Goal: Information Seeking & Learning: Find contact information

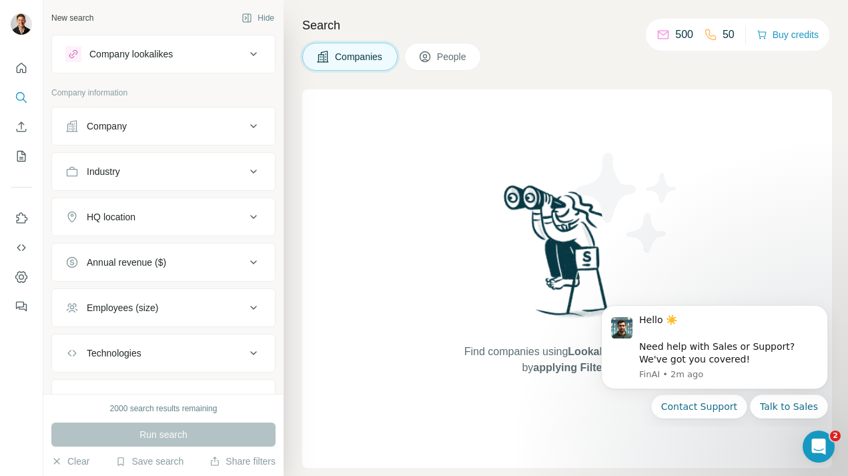
click at [454, 52] on span "People" at bounding box center [452, 56] width 31 height 13
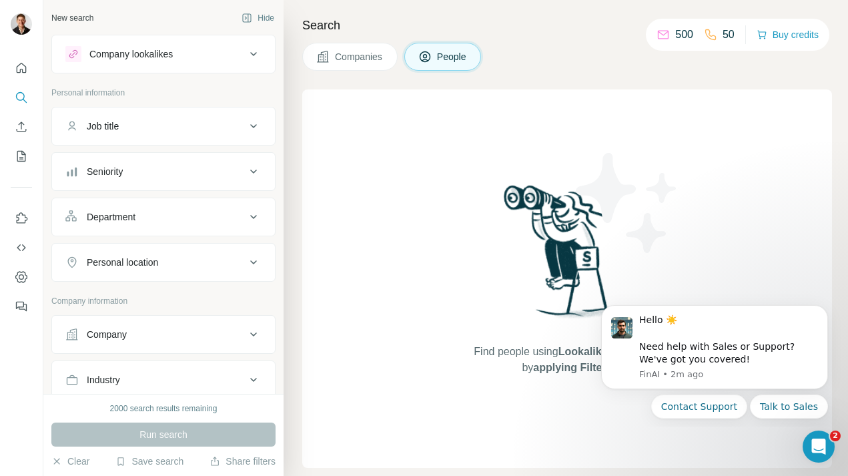
click at [178, 332] on div "Company" at bounding box center [155, 334] width 180 height 13
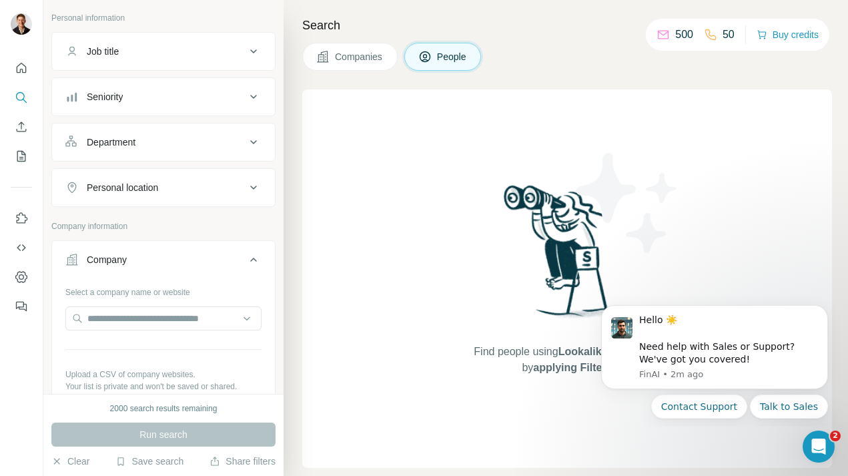
scroll to position [96, 0]
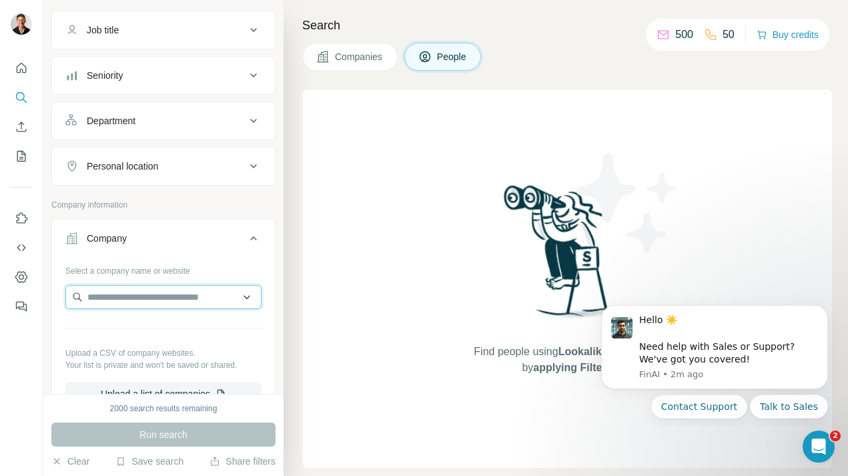
click at [172, 298] on input "text" at bounding box center [163, 297] width 196 height 24
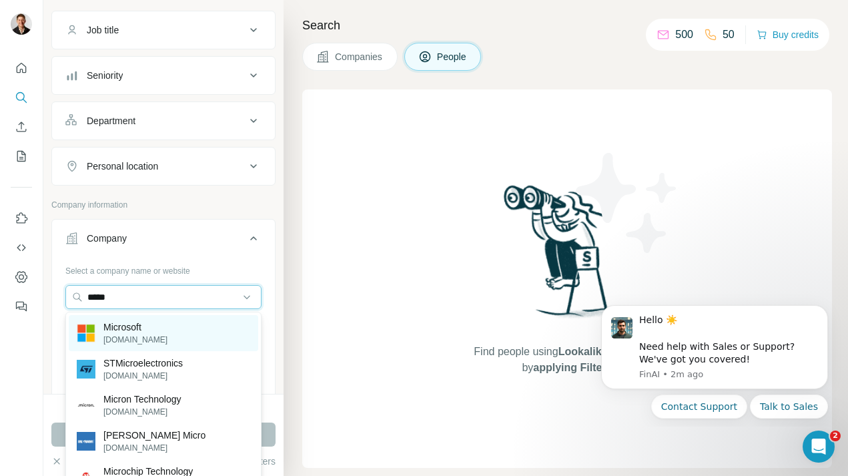
type input "*****"
click at [122, 330] on p "Microsoft" at bounding box center [135, 326] width 64 height 13
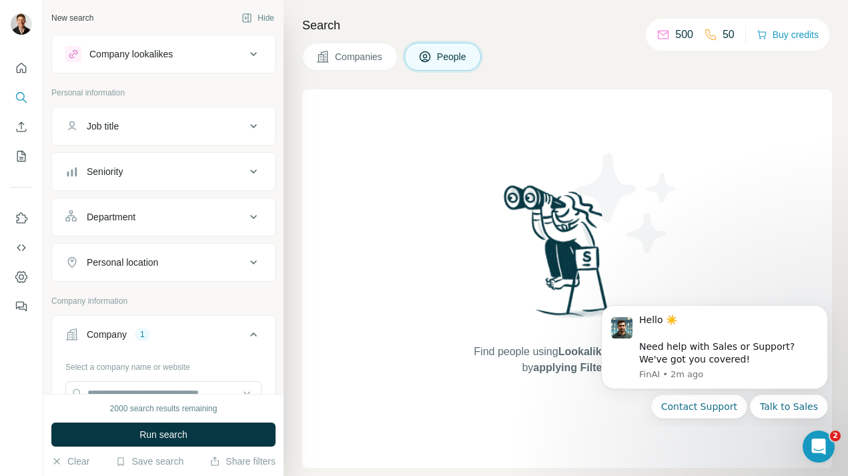
click at [136, 214] on div "Department" at bounding box center [111, 216] width 49 height 13
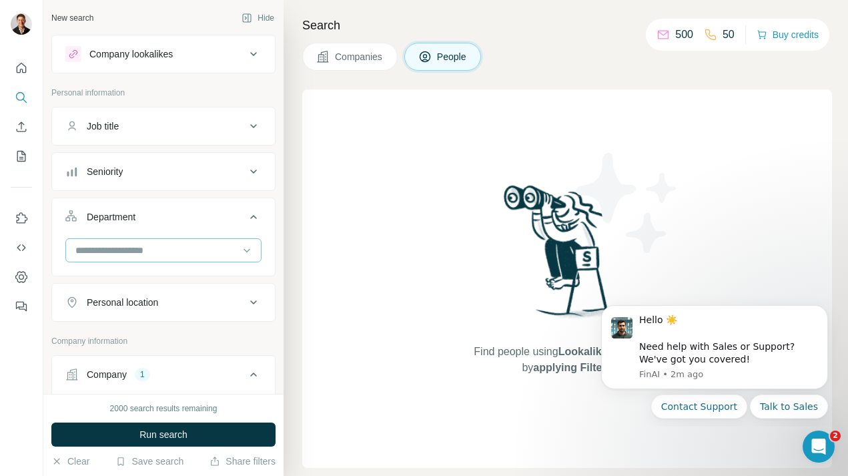
click at [126, 255] on input at bounding box center [156, 250] width 165 height 15
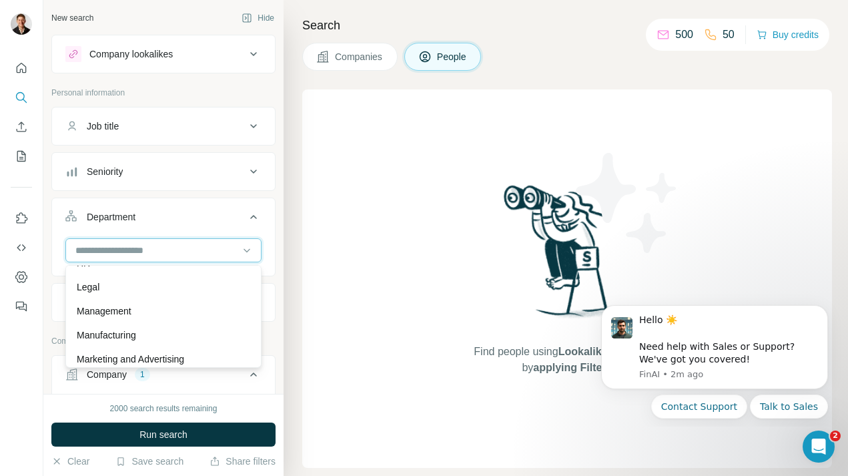
scroll to position [241, 0]
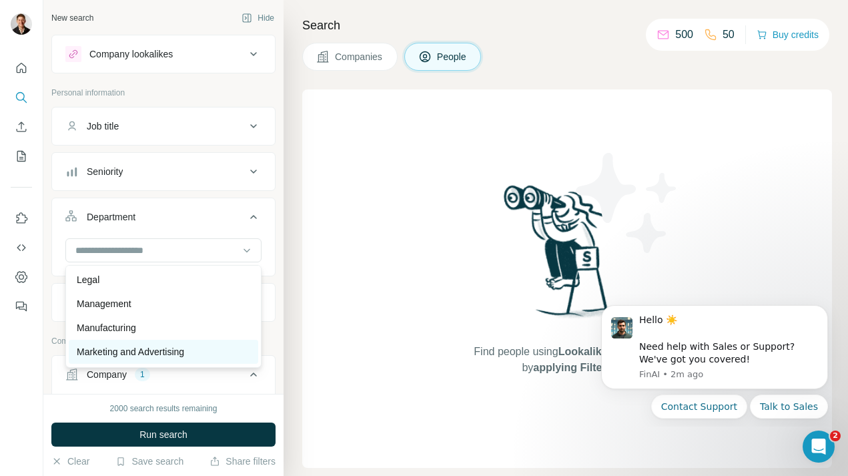
click at [142, 346] on p "Marketing and Advertising" at bounding box center [130, 351] width 107 height 13
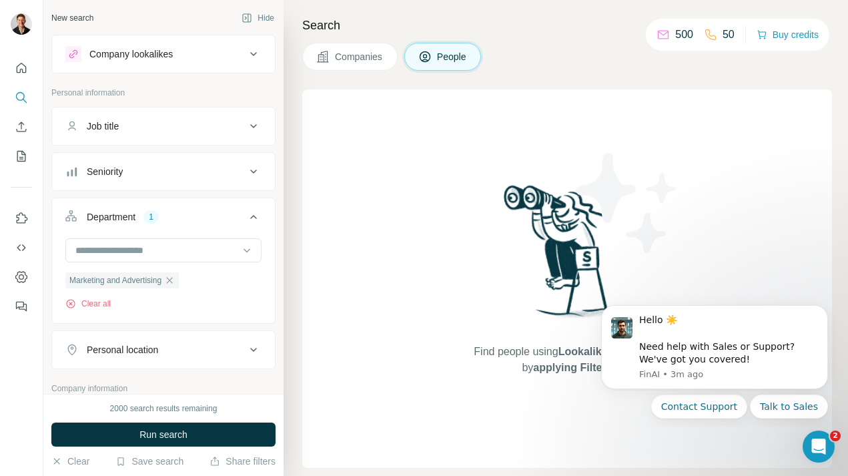
click at [140, 170] on div "Seniority" at bounding box center [155, 171] width 180 height 13
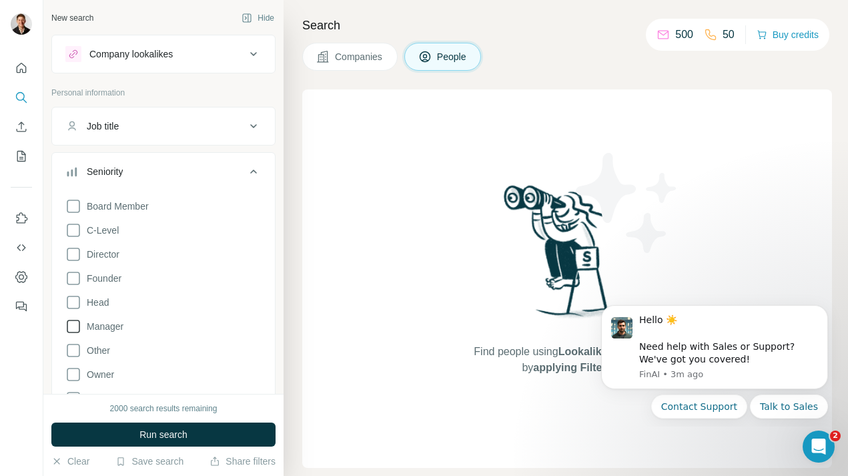
click at [74, 322] on icon at bounding box center [73, 326] width 16 height 16
click at [72, 302] on icon at bounding box center [73, 302] width 16 height 16
click at [254, 174] on icon at bounding box center [254, 172] width 16 height 16
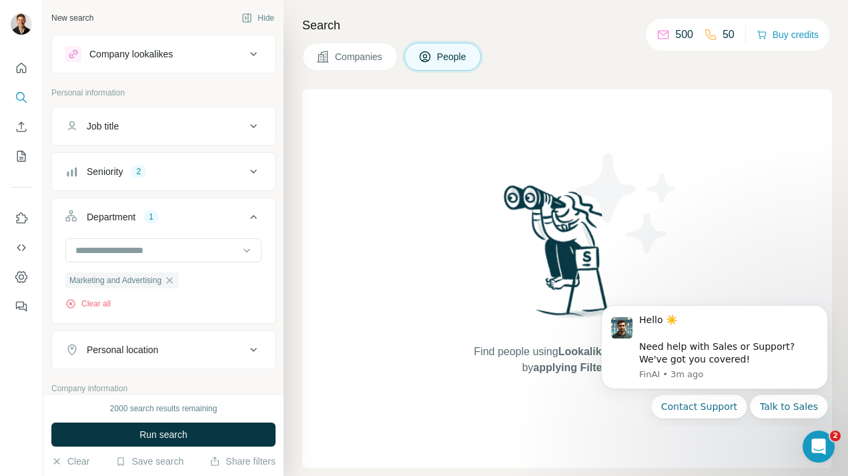
click at [224, 125] on div "Job title" at bounding box center [155, 125] width 180 height 13
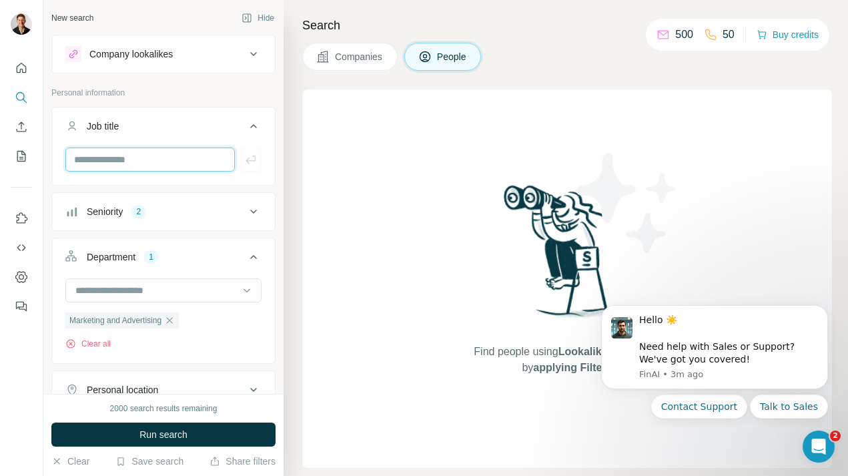
click at [130, 160] on input "text" at bounding box center [150, 160] width 170 height 24
type input "**********"
click at [244, 164] on icon "button" at bounding box center [250, 159] width 13 height 13
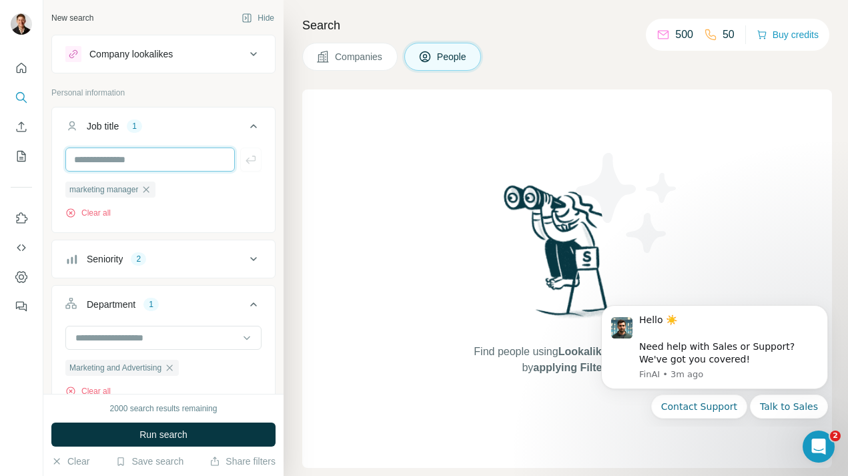
click at [129, 158] on input "text" at bounding box center [150, 160] width 170 height 24
type input "**********"
click at [243, 163] on button "button" at bounding box center [250, 160] width 21 height 24
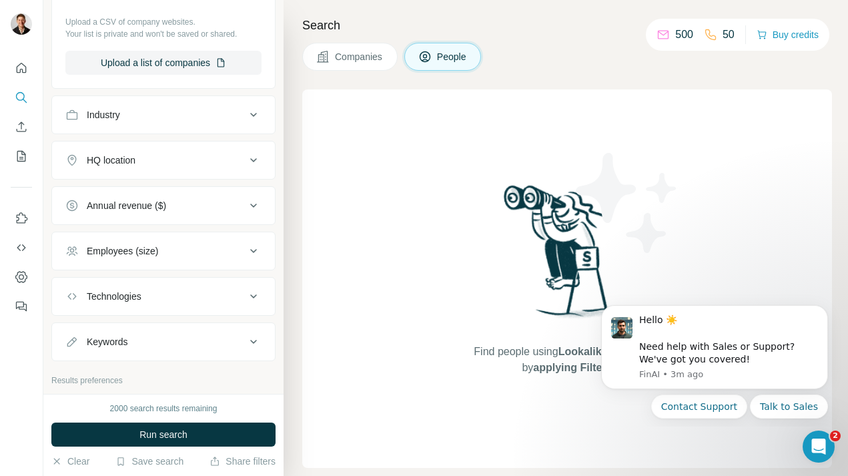
scroll to position [648, 0]
click at [127, 162] on div "HQ location" at bounding box center [111, 160] width 49 height 13
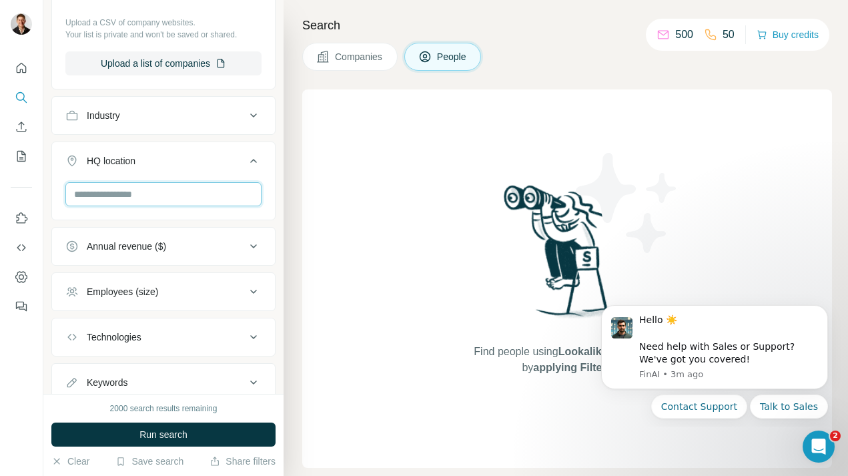
click at [106, 204] on input "text" at bounding box center [163, 194] width 196 height 24
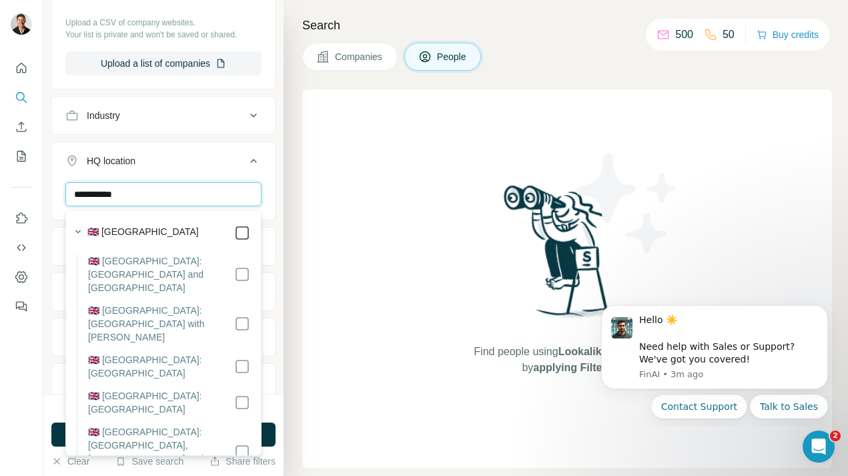
type input "**********"
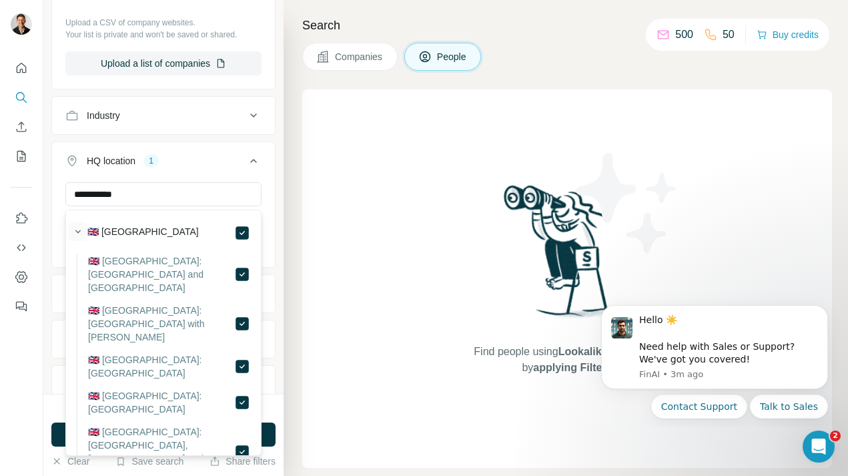
click at [75, 230] on icon "button" at bounding box center [77, 231] width 13 height 13
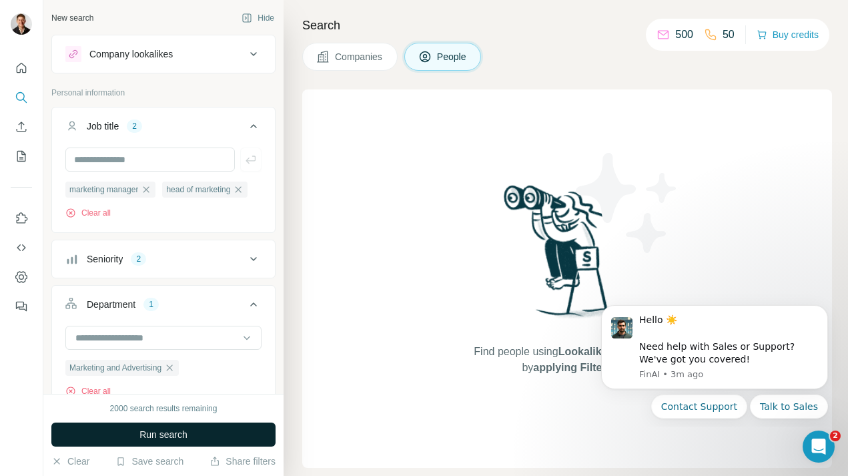
click at [173, 437] on span "Run search" at bounding box center [164, 434] width 48 height 13
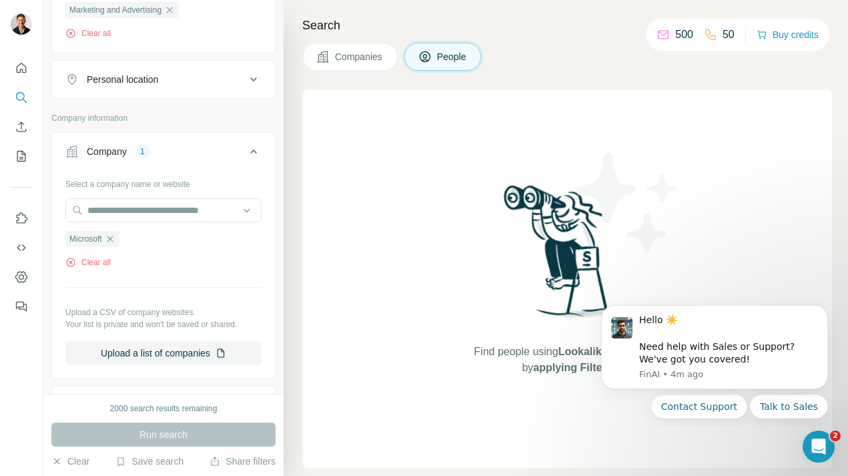
scroll to position [376, 0]
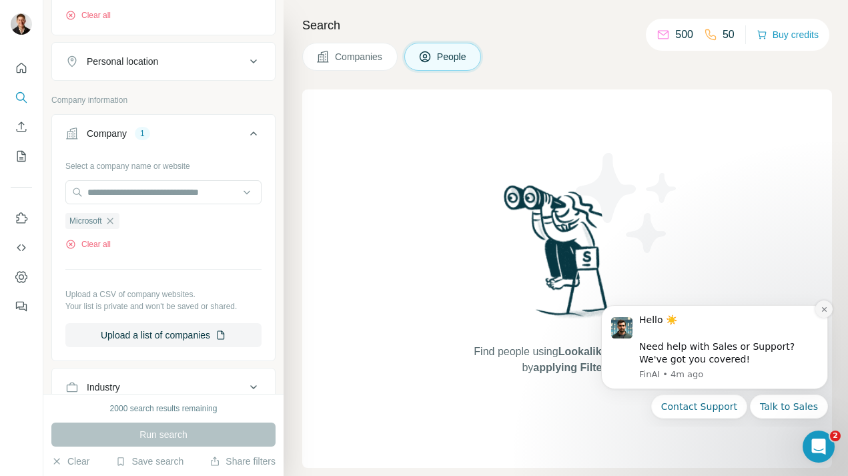
click at [825, 310] on icon "Dismiss notification" at bounding box center [824, 309] width 5 height 5
click at [824, 310] on icon "Dismiss notification" at bounding box center [824, 309] width 5 height 5
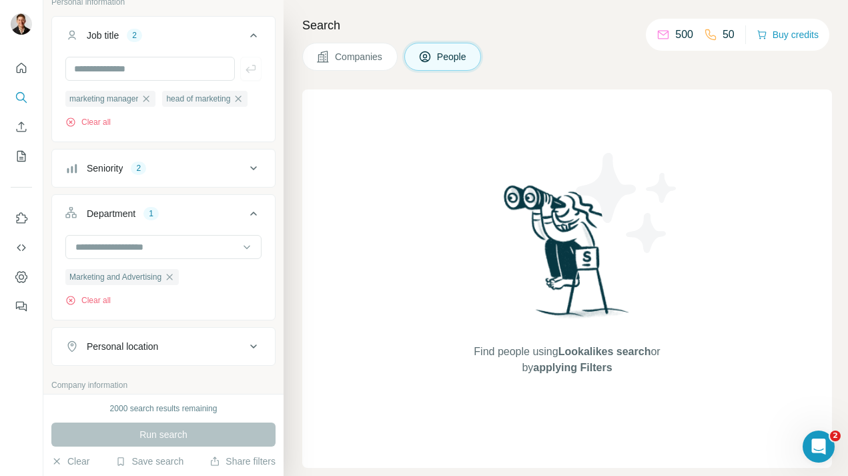
scroll to position [103, 0]
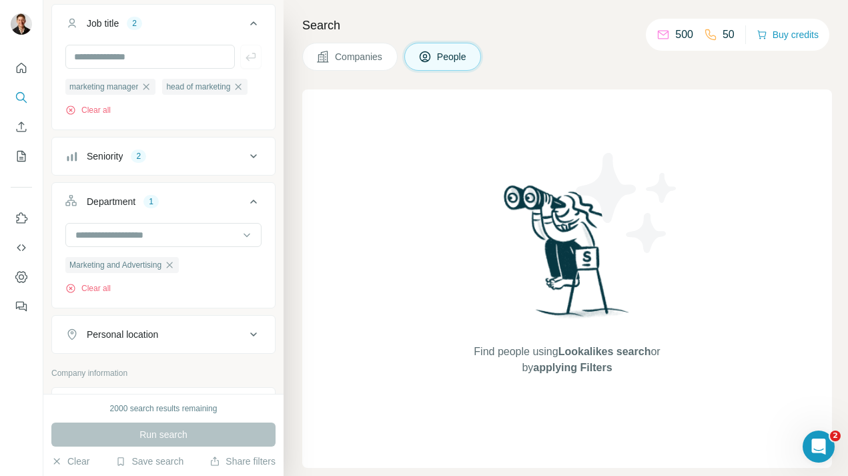
click at [194, 150] on div "Seniority 2" at bounding box center [155, 156] width 180 height 13
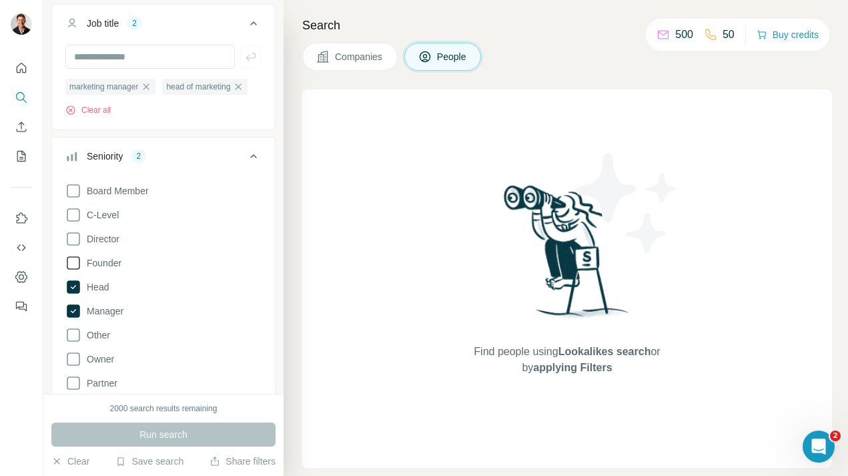
click at [77, 264] on icon at bounding box center [73, 263] width 16 height 16
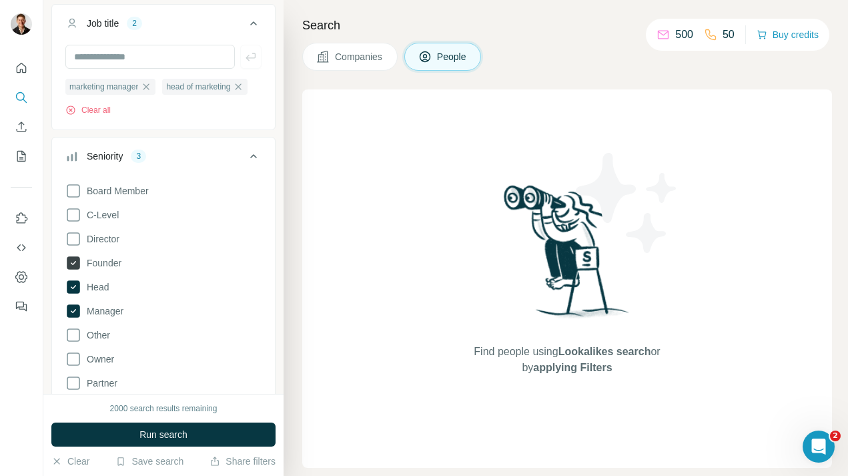
click at [77, 264] on icon at bounding box center [73, 262] width 13 height 13
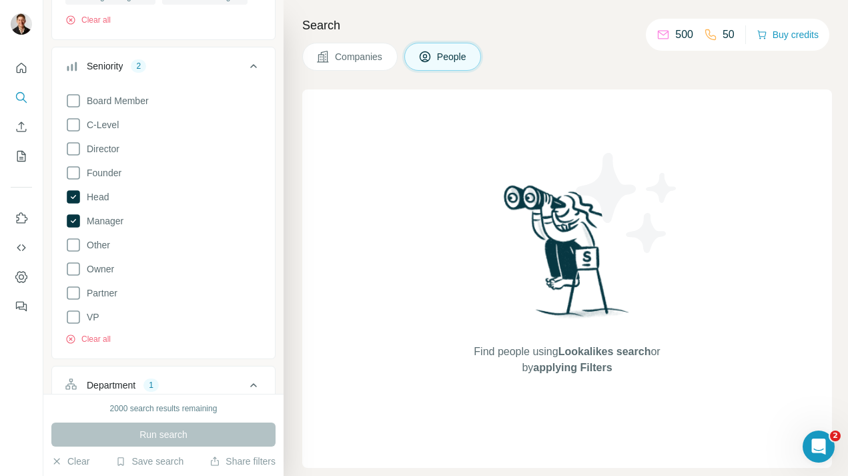
scroll to position [176, 0]
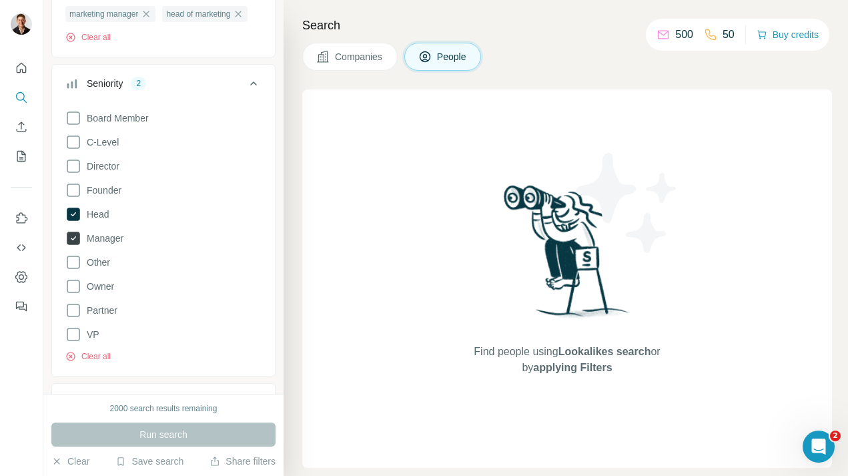
click at [71, 236] on icon at bounding box center [73, 238] width 13 height 13
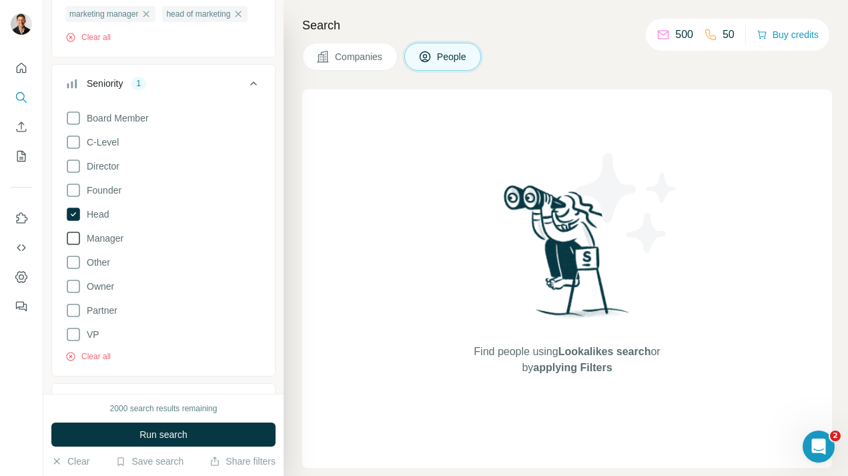
click at [71, 236] on icon at bounding box center [73, 238] width 16 height 16
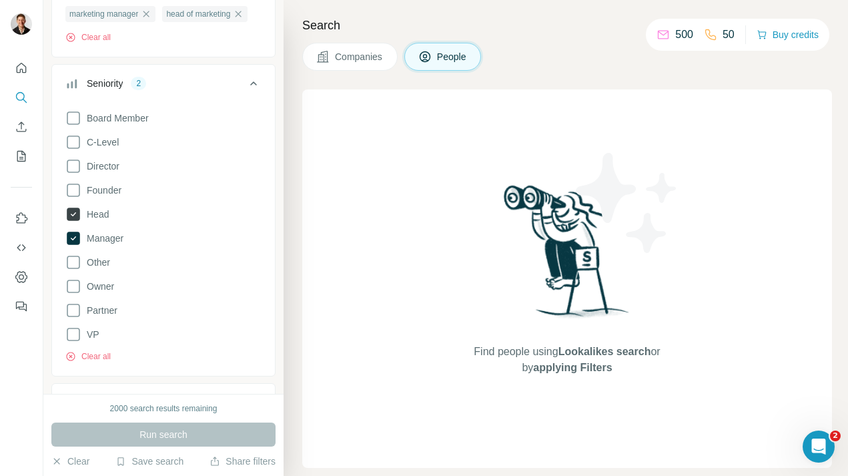
click at [72, 210] on icon at bounding box center [73, 214] width 13 height 13
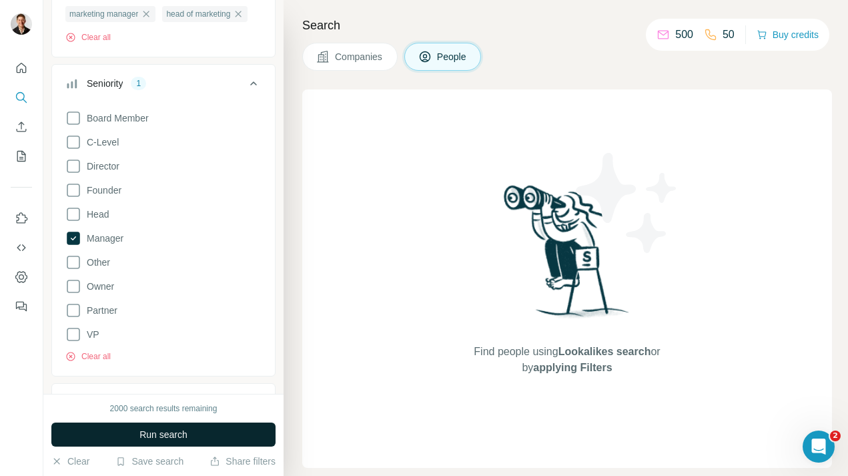
click at [165, 441] on button "Run search" at bounding box center [163, 435] width 224 height 24
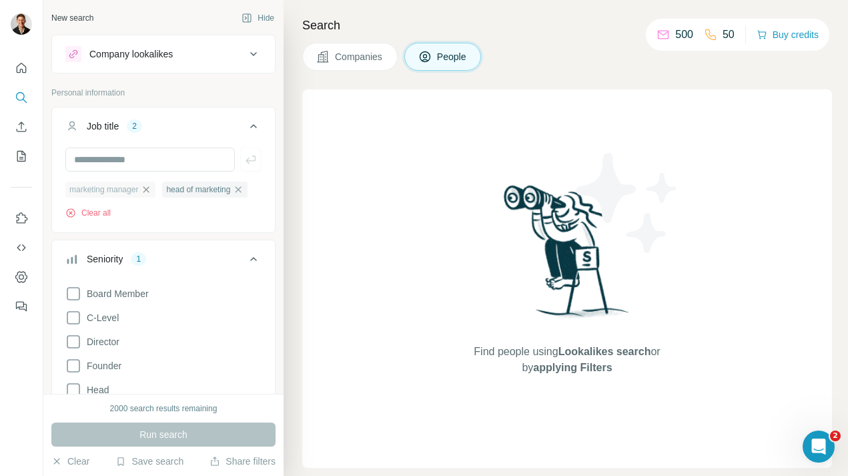
click at [150, 188] on icon "button" at bounding box center [147, 189] width 6 height 6
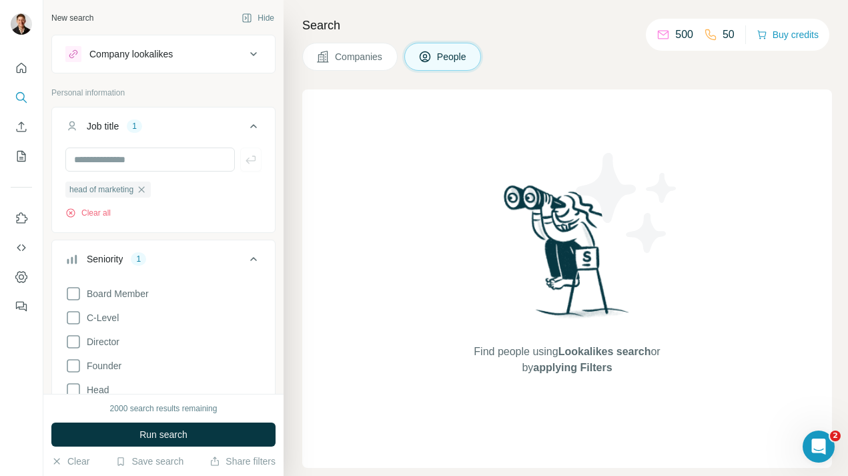
click at [151, 188] on div "head of marketing" at bounding box center [107, 190] width 85 height 16
click at [147, 188] on icon "button" at bounding box center [141, 189] width 11 height 11
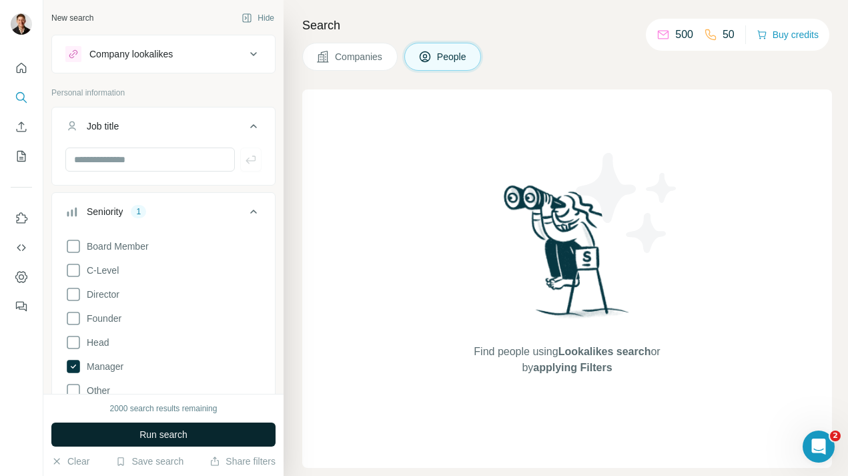
click at [150, 437] on span "Run search" at bounding box center [164, 434] width 48 height 13
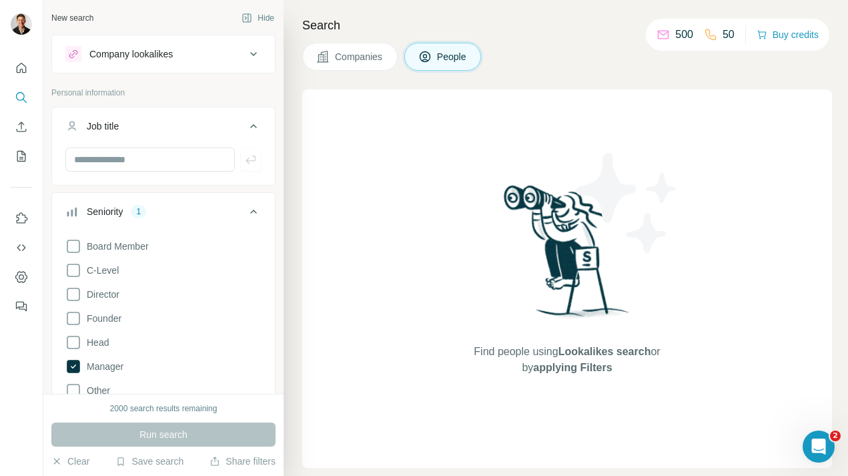
click at [251, 212] on icon at bounding box center [253, 212] width 7 height 4
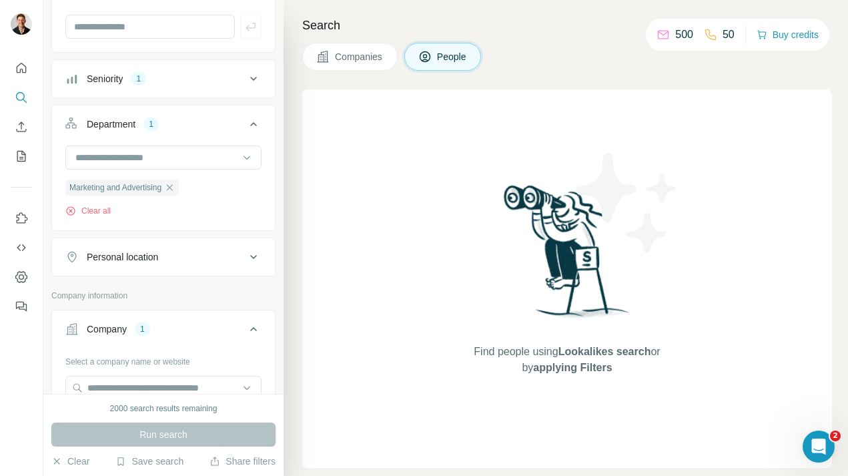
scroll to position [146, 0]
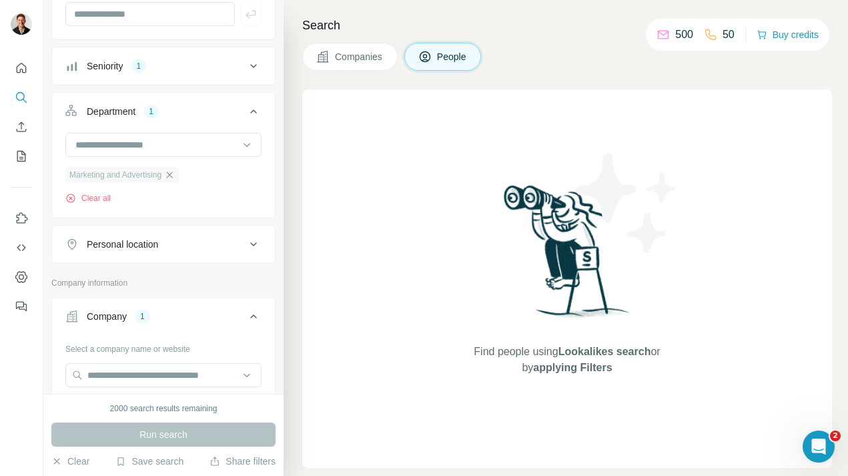
click at [173, 176] on icon "button" at bounding box center [170, 175] width 6 height 6
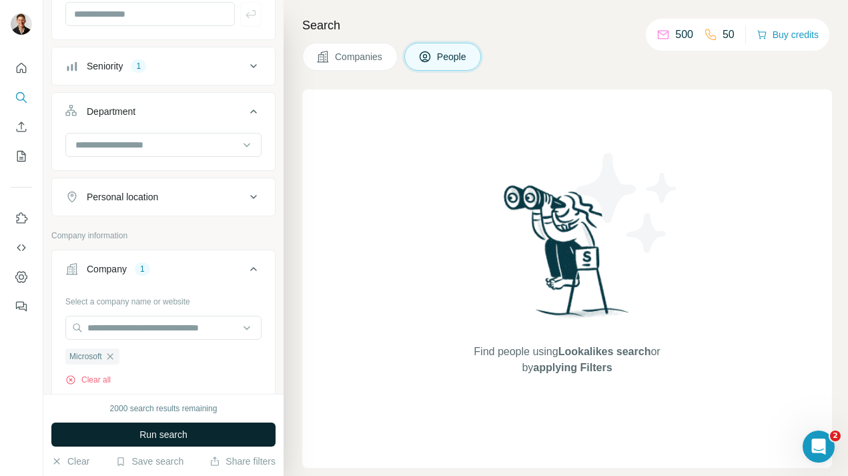
click at [177, 434] on span "Run search" at bounding box center [164, 434] width 48 height 13
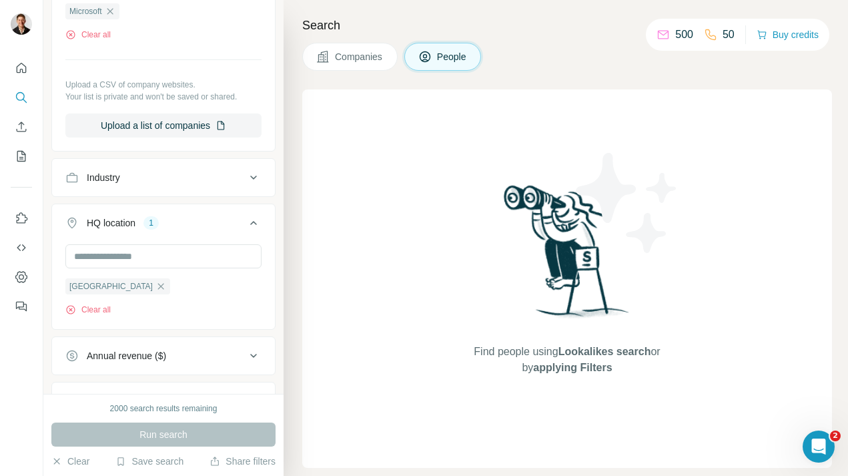
scroll to position [493, 0]
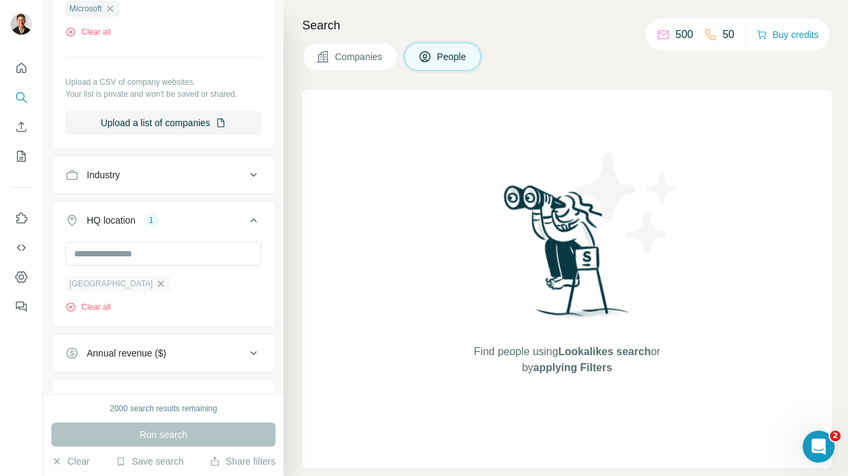
click at [158, 286] on icon "button" at bounding box center [161, 283] width 6 height 6
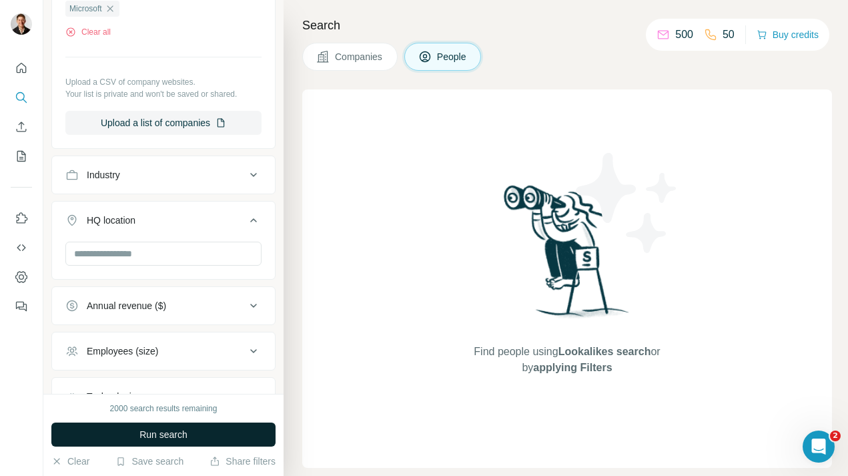
click at [156, 430] on span "Run search" at bounding box center [164, 434] width 48 height 13
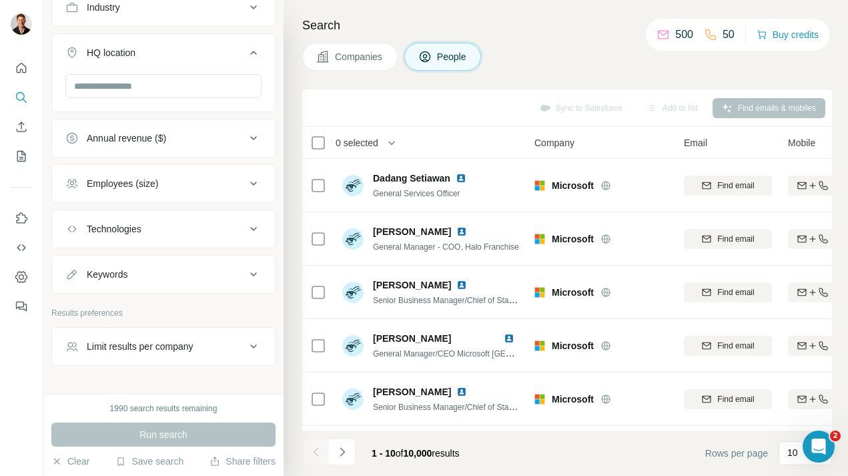
scroll to position [662, 0]
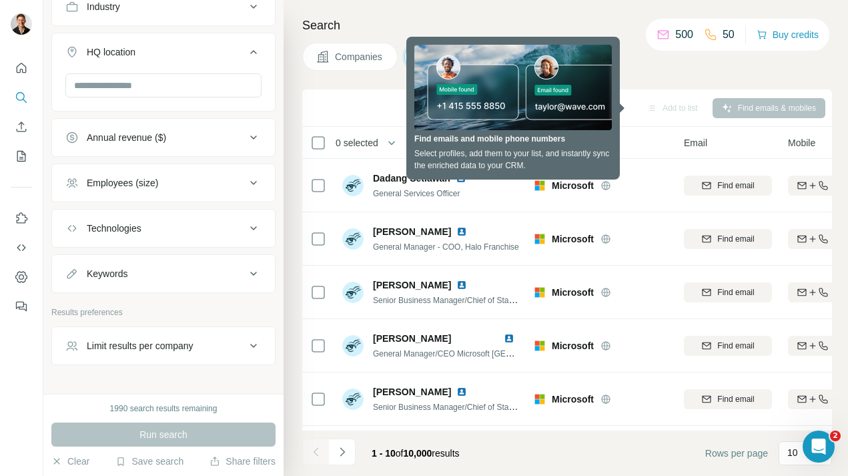
click at [626, 77] on div "Search Companies People Sync to Salesforce Add to list Find emails & mobiles 0 …" at bounding box center [566, 238] width 565 height 476
click at [383, 85] on div "Search Companies People Sync to Salesforce Add to list Find emails & mobiles 0 …" at bounding box center [566, 238] width 565 height 476
click at [604, 153] on th "Company" at bounding box center [602, 143] width 150 height 32
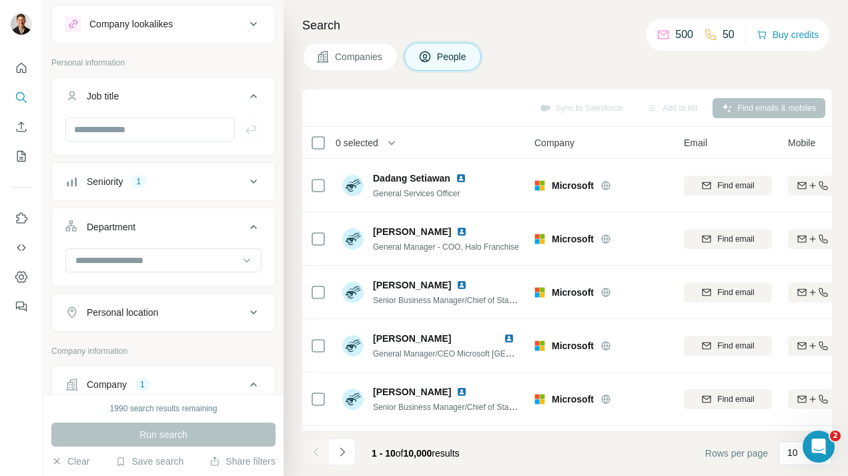
scroll to position [25, 0]
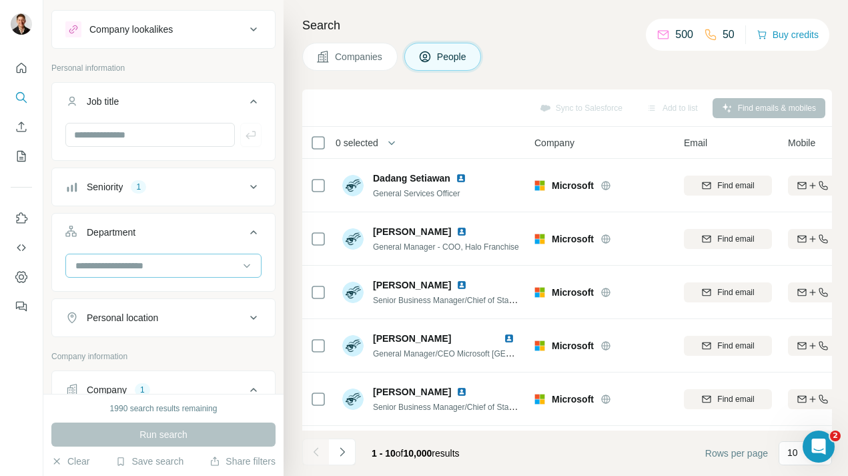
click at [142, 260] on input at bounding box center [156, 265] width 165 height 15
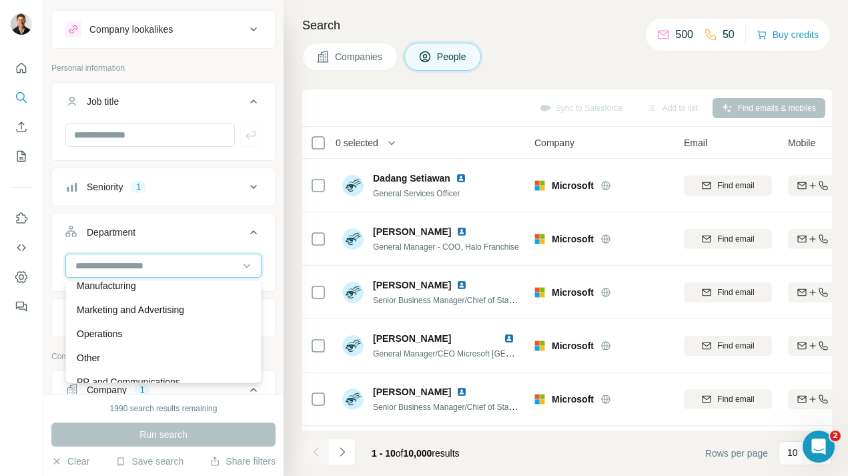
scroll to position [313, 0]
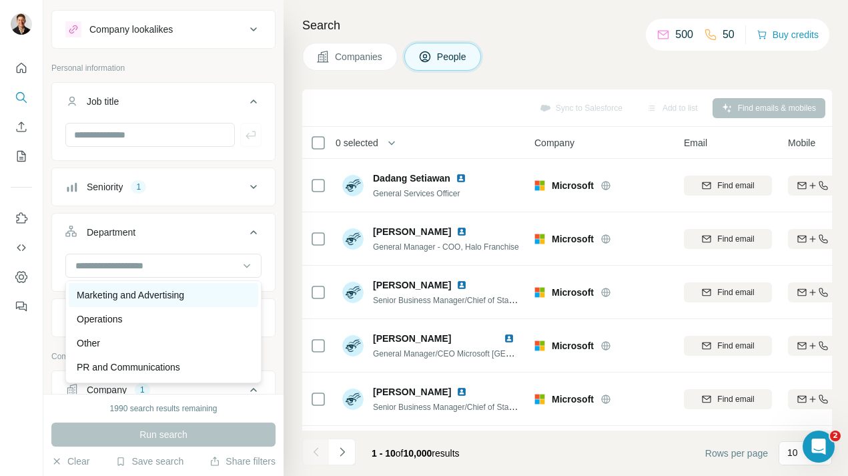
click at [138, 304] on div "Marketing and Advertising" at bounding box center [164, 295] width 190 height 24
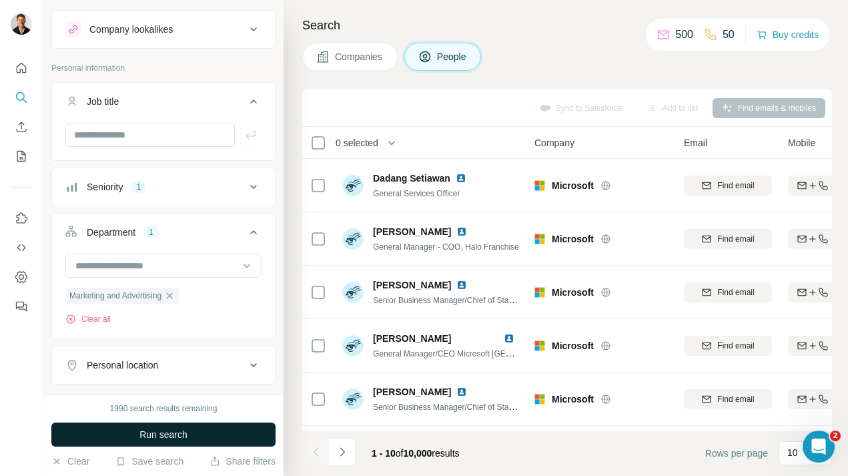
click at [157, 428] on span "Run search" at bounding box center [164, 434] width 48 height 13
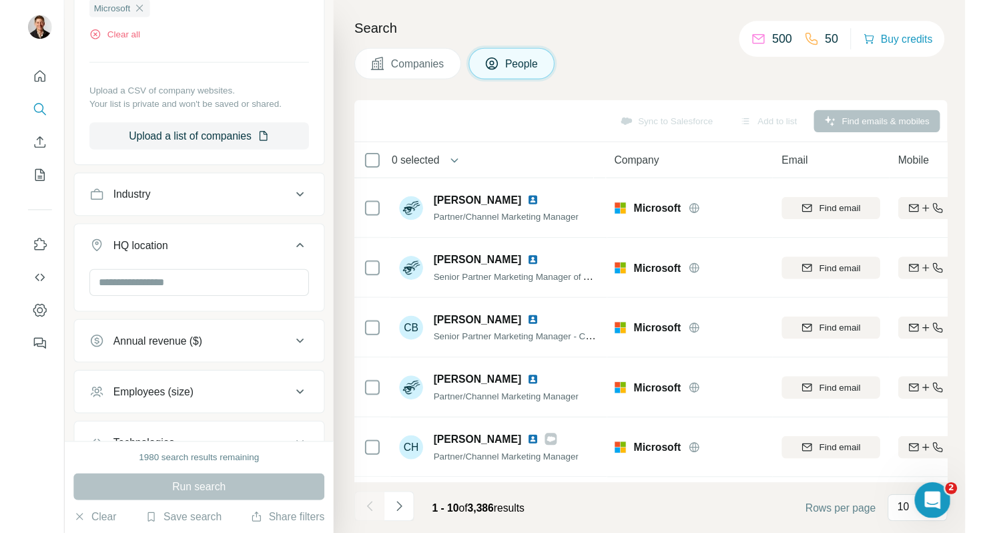
scroll to position [425, 0]
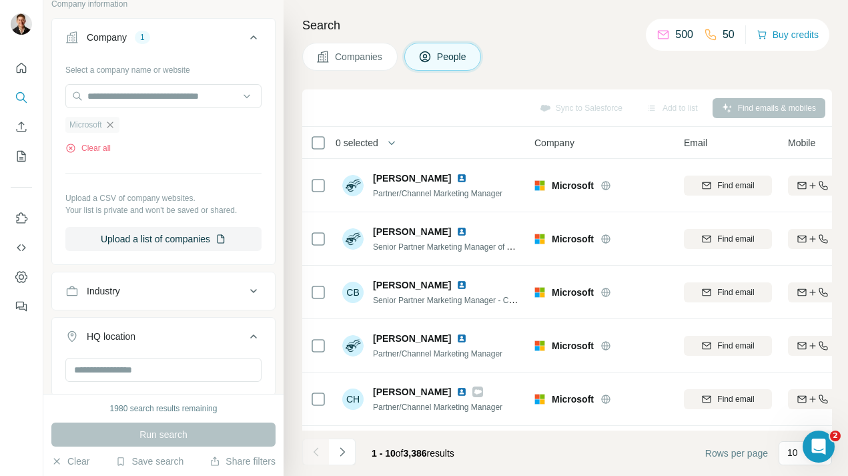
click at [115, 126] on icon "button" at bounding box center [110, 124] width 11 height 11
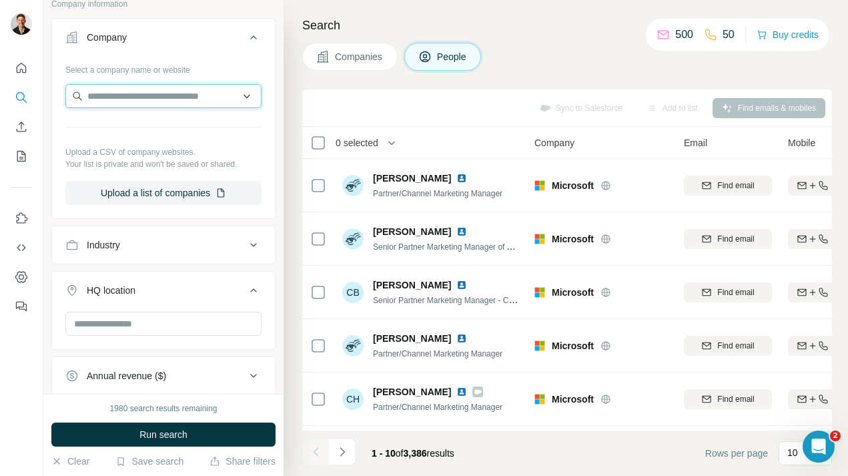
click at [133, 102] on input "text" at bounding box center [163, 96] width 196 height 24
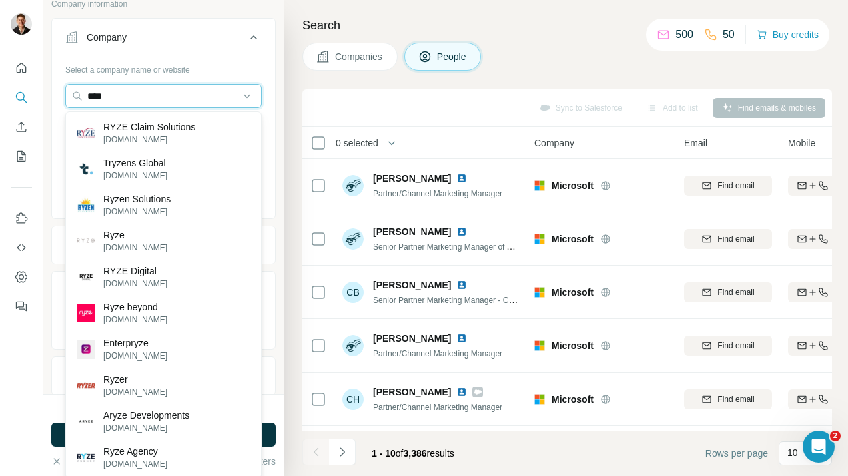
type input "****"
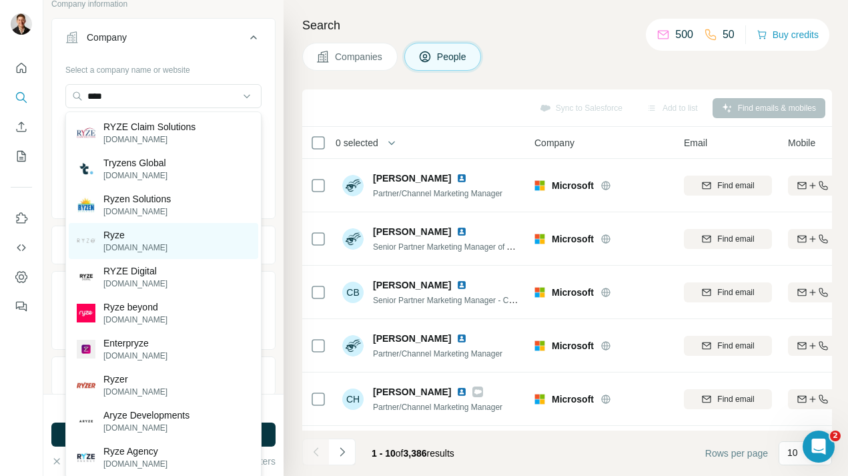
click at [143, 242] on p "[DOMAIN_NAME]" at bounding box center [135, 248] width 64 height 12
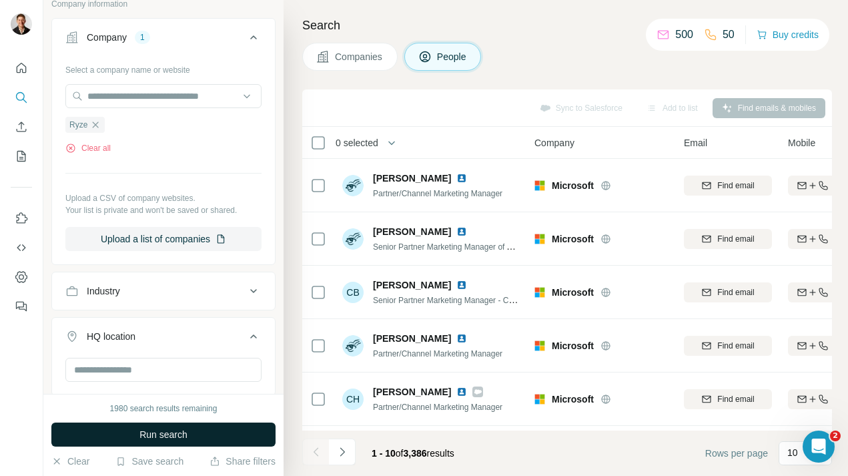
click at [151, 440] on span "Run search" at bounding box center [164, 434] width 48 height 13
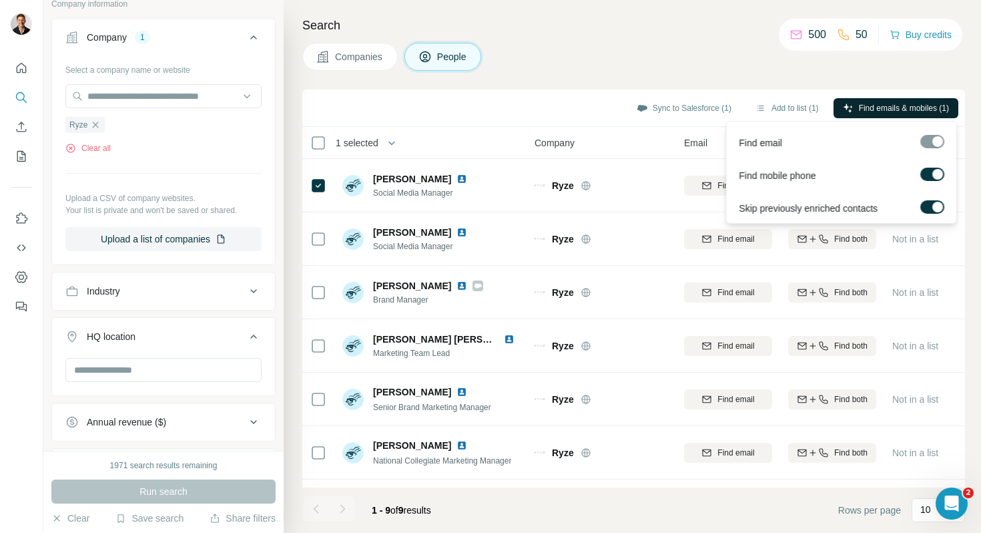
click at [848, 103] on span "Find emails & mobiles (1)" at bounding box center [904, 108] width 90 height 12
click at [848, 109] on span "Find emails & mobiles (1)" at bounding box center [904, 108] width 90 height 12
click at [848, 82] on div "Search Companies People Sync to Salesforce (1) Add to list (1) Find emails & mo…" at bounding box center [633, 266] width 698 height 533
click at [848, 109] on span "Find emails & mobiles (1)" at bounding box center [904, 108] width 90 height 12
click at [809, 68] on div "Companies People" at bounding box center [633, 57] width 663 height 28
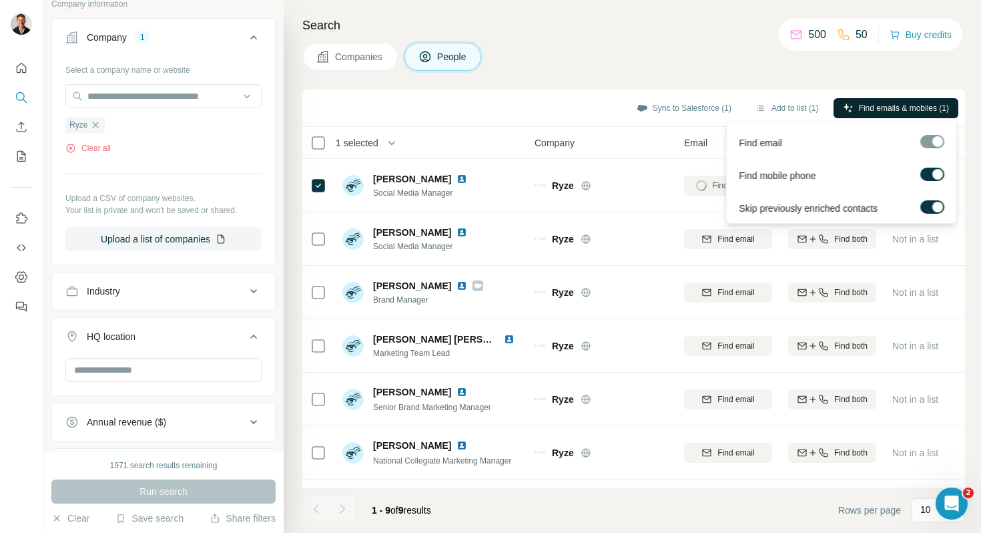
click at [848, 105] on span "Find emails & mobiles (1)" at bounding box center [904, 108] width 90 height 12
click at [678, 65] on div "Companies People" at bounding box center [633, 57] width 663 height 28
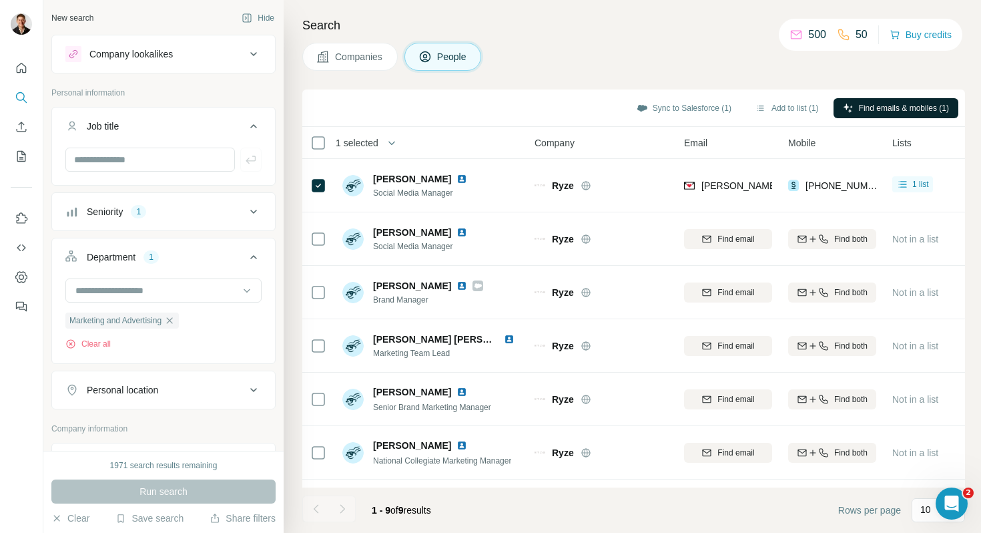
click at [189, 57] on div "Company lookalikes" at bounding box center [155, 54] width 180 height 16
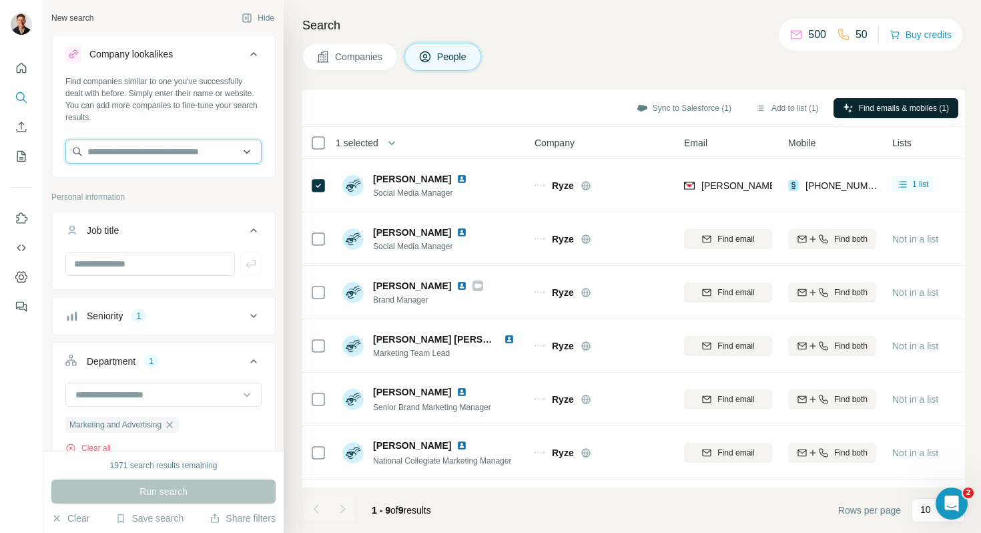
click at [151, 153] on input "text" at bounding box center [163, 152] width 196 height 24
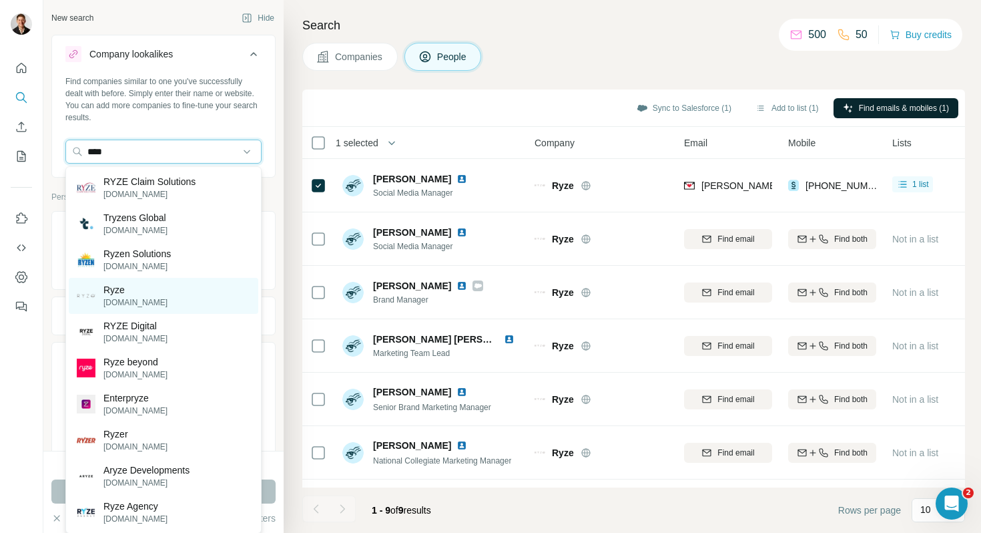
type input "****"
click at [144, 290] on p "Ryze" at bounding box center [135, 289] width 64 height 13
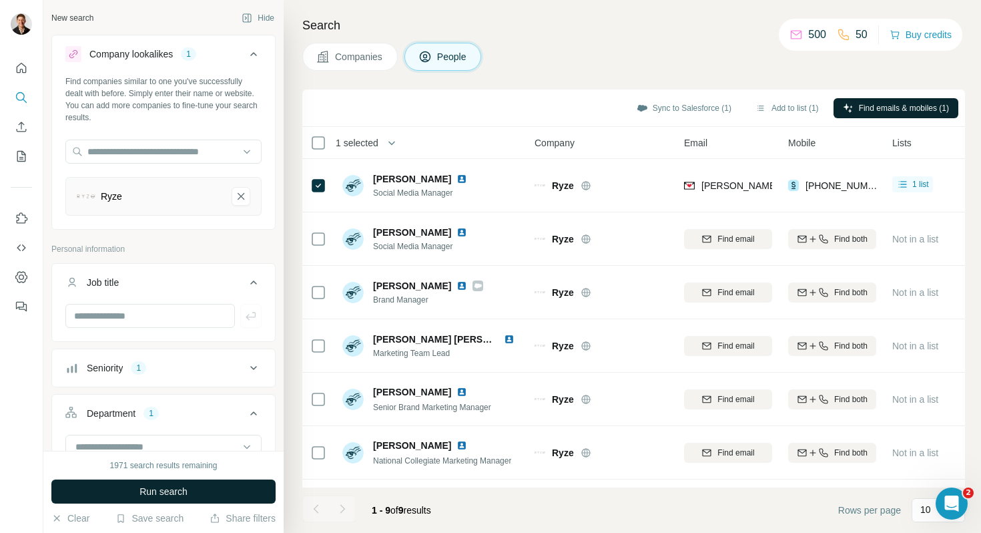
click at [161, 475] on span "Run search" at bounding box center [164, 491] width 48 height 13
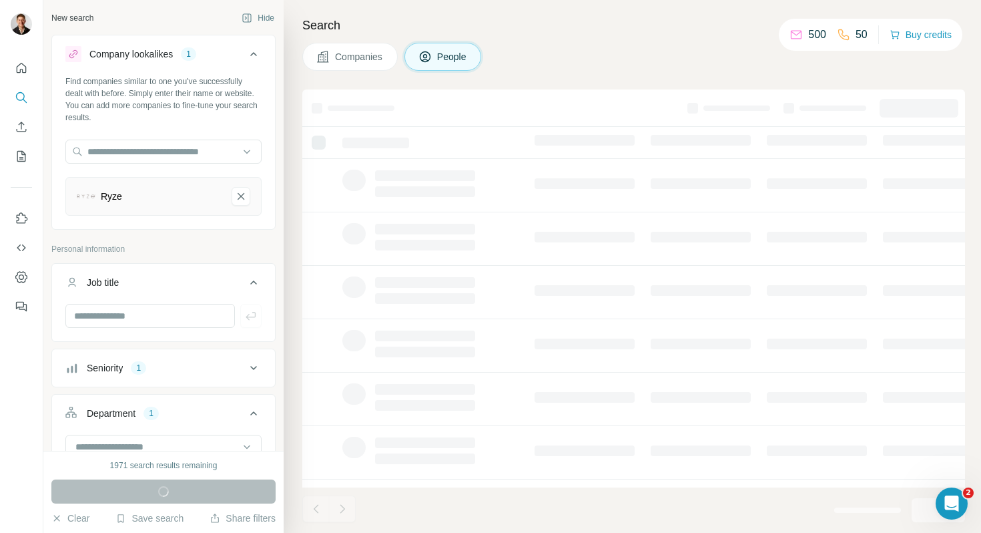
click at [360, 52] on span "Companies" at bounding box center [359, 56] width 49 height 13
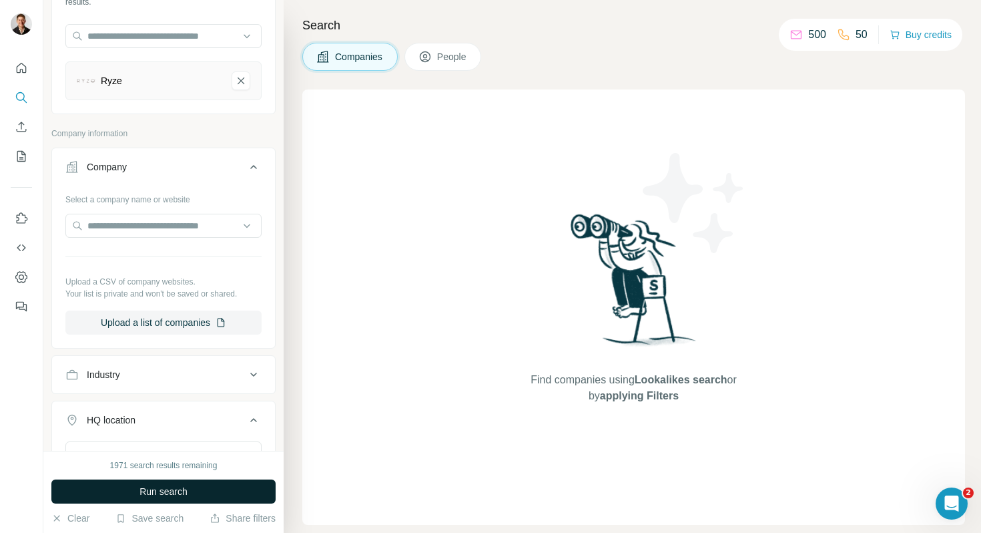
scroll to position [118, 0]
click at [150, 475] on span "Run search" at bounding box center [164, 491] width 48 height 13
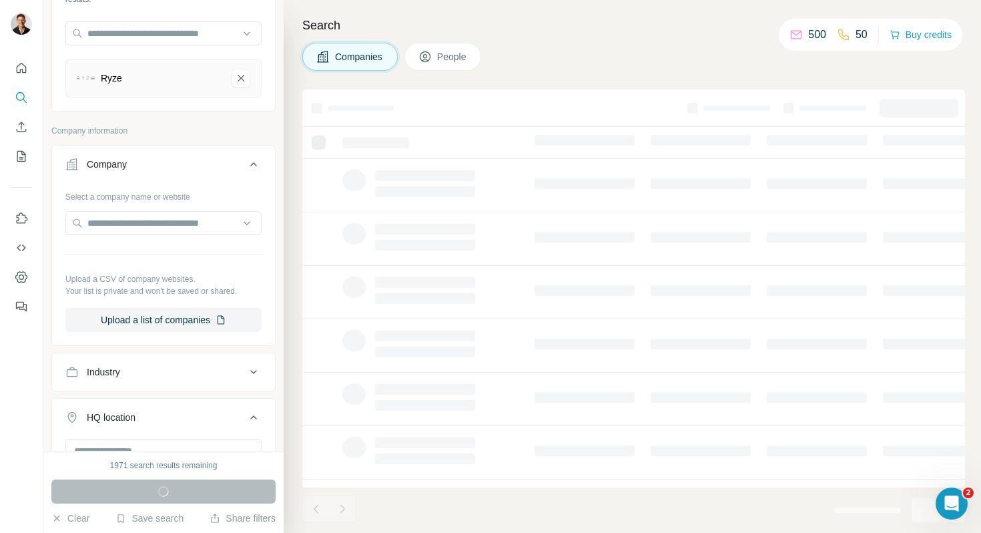
click at [567, 78] on div "Search Companies People" at bounding box center [633, 266] width 698 height 533
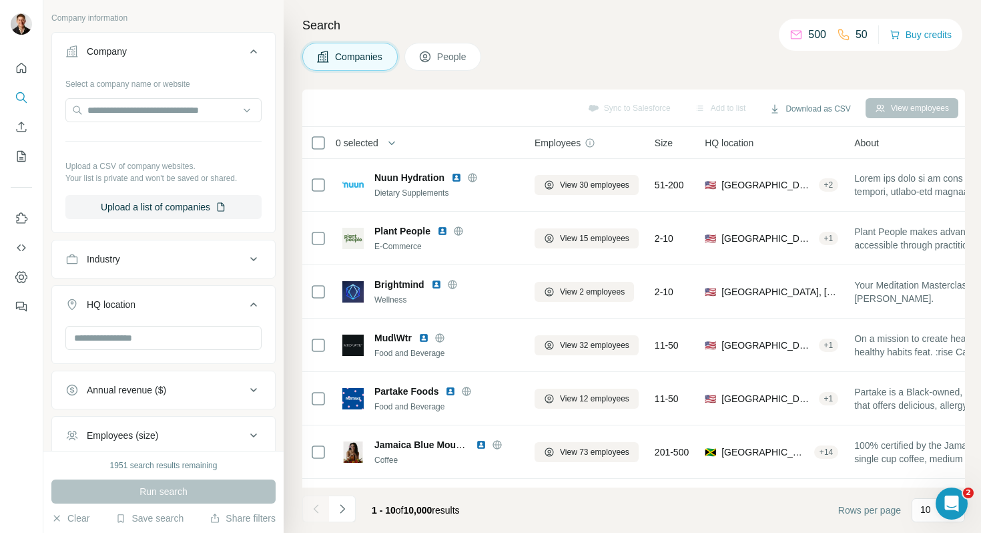
scroll to position [232, 0]
click at [110, 328] on input "text" at bounding box center [163, 336] width 196 height 24
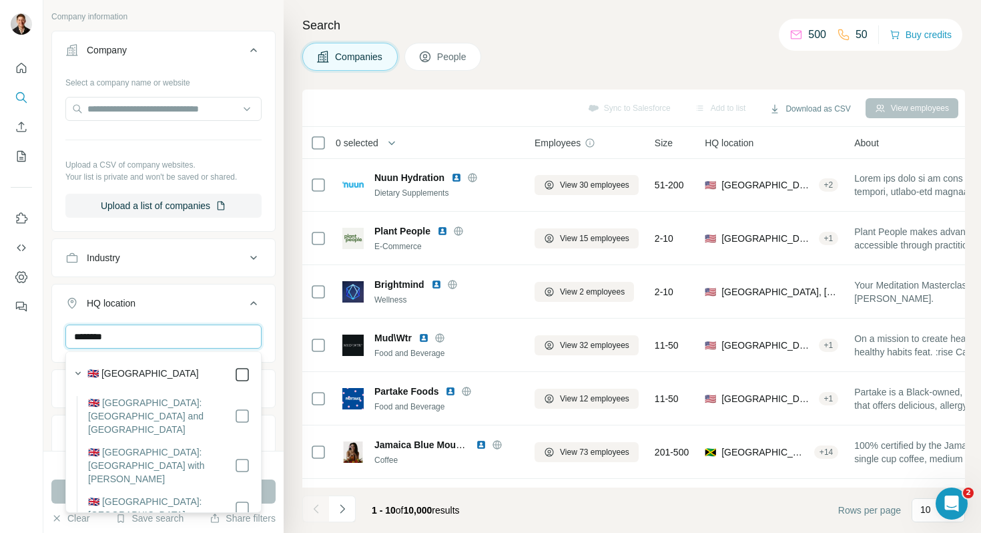
type input "********"
click at [269, 317] on button "HQ location 1" at bounding box center [163, 305] width 223 height 37
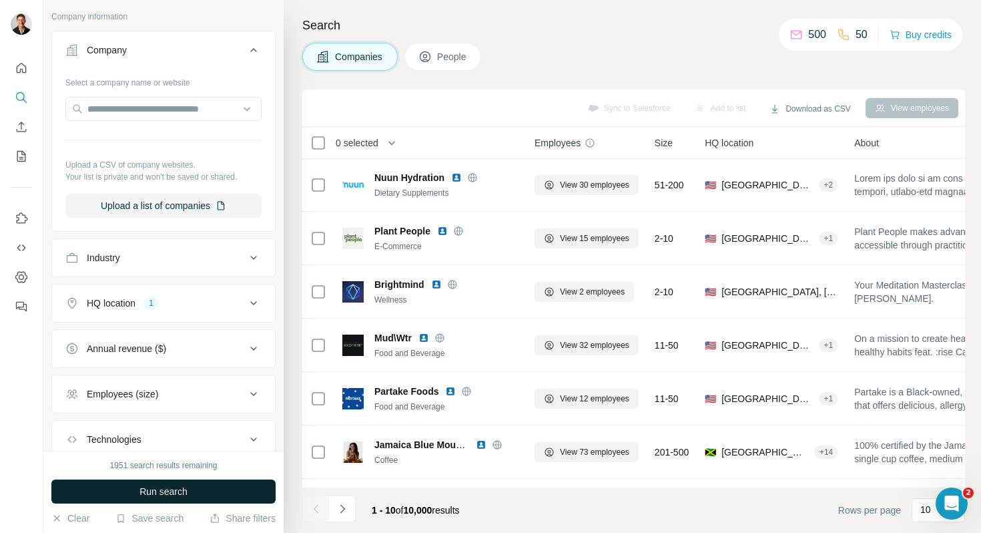
click at [152, 475] on span "Run search" at bounding box center [164, 491] width 48 height 13
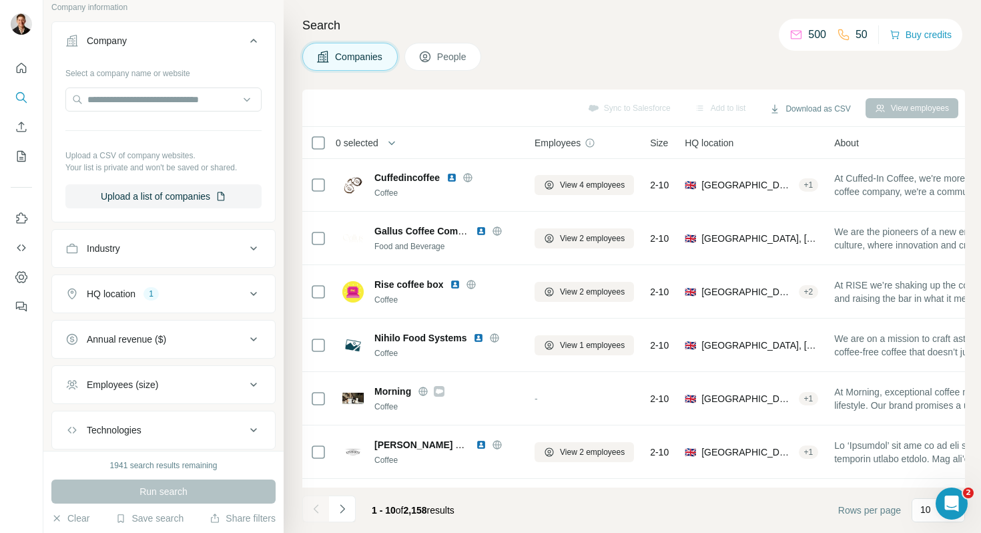
scroll to position [256, 0]
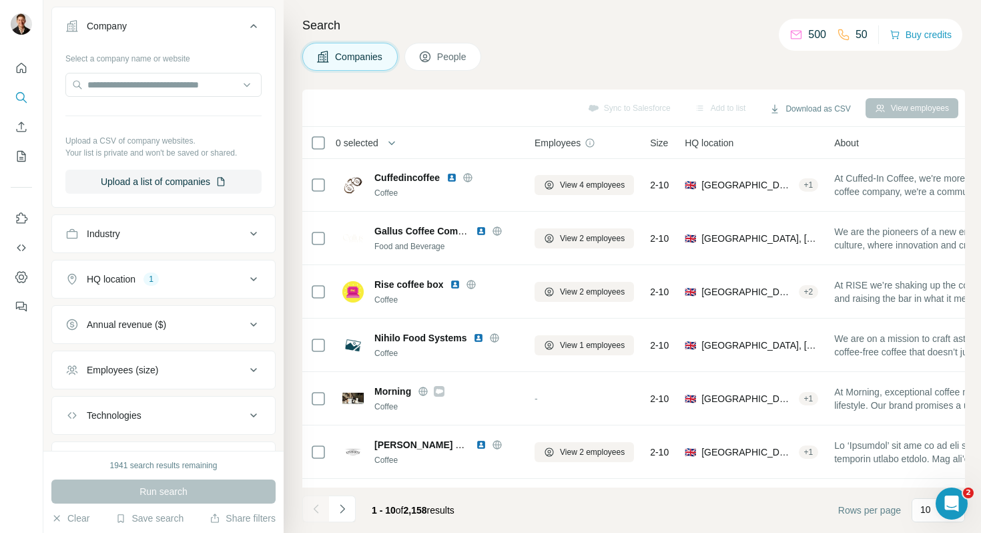
click at [176, 369] on div "Employees (size)" at bounding box center [155, 369] width 180 height 13
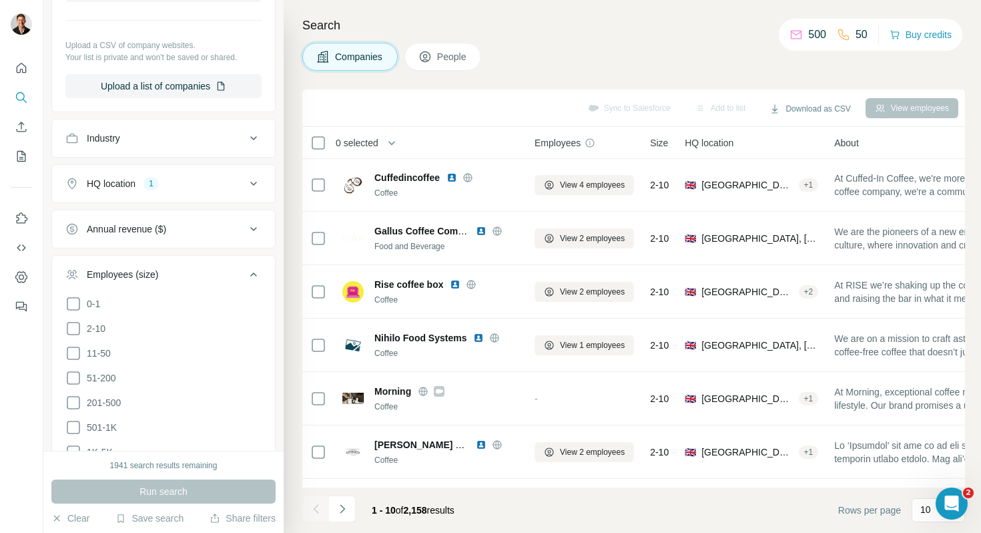
scroll to position [354, 0]
click at [73, 350] on icon at bounding box center [73, 351] width 16 height 16
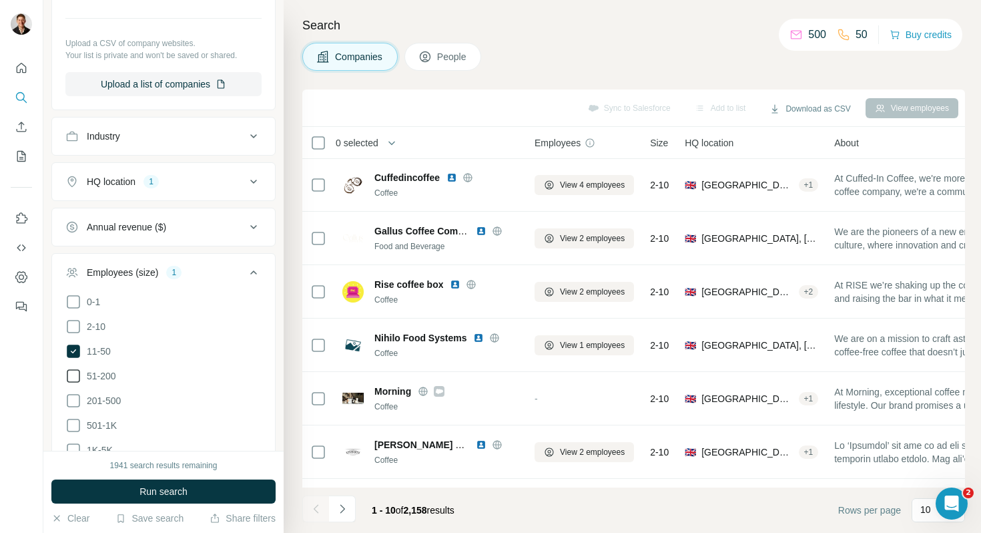
click at [75, 371] on icon at bounding box center [73, 376] width 16 height 16
click at [75, 393] on icon at bounding box center [73, 401] width 16 height 16
click at [71, 419] on icon at bounding box center [73, 425] width 16 height 16
click at [71, 450] on icon at bounding box center [73, 450] width 16 height 16
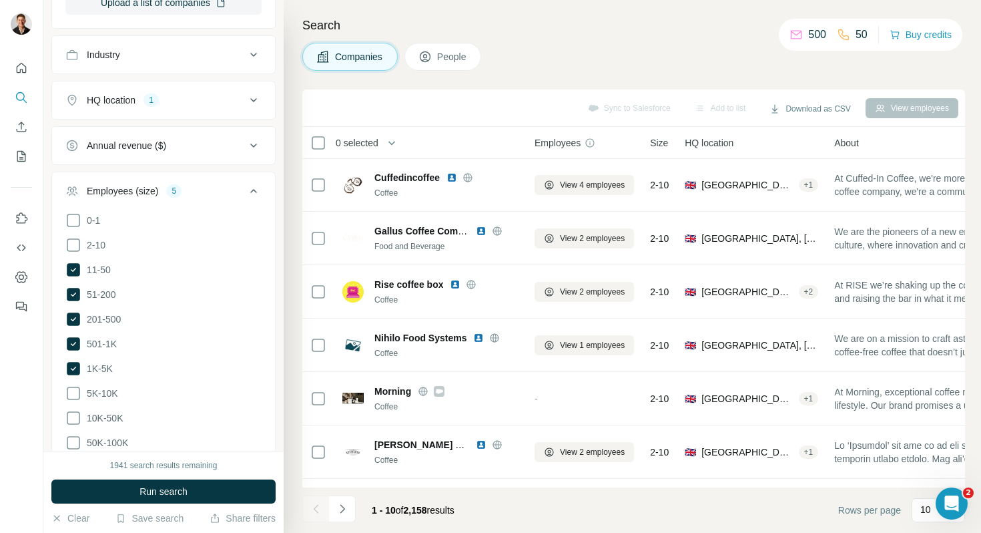
scroll to position [437, 0]
click at [71, 383] on icon at bounding box center [73, 391] width 16 height 16
click at [74, 409] on icon at bounding box center [73, 416] width 16 height 16
click at [71, 437] on icon at bounding box center [73, 441] width 16 height 16
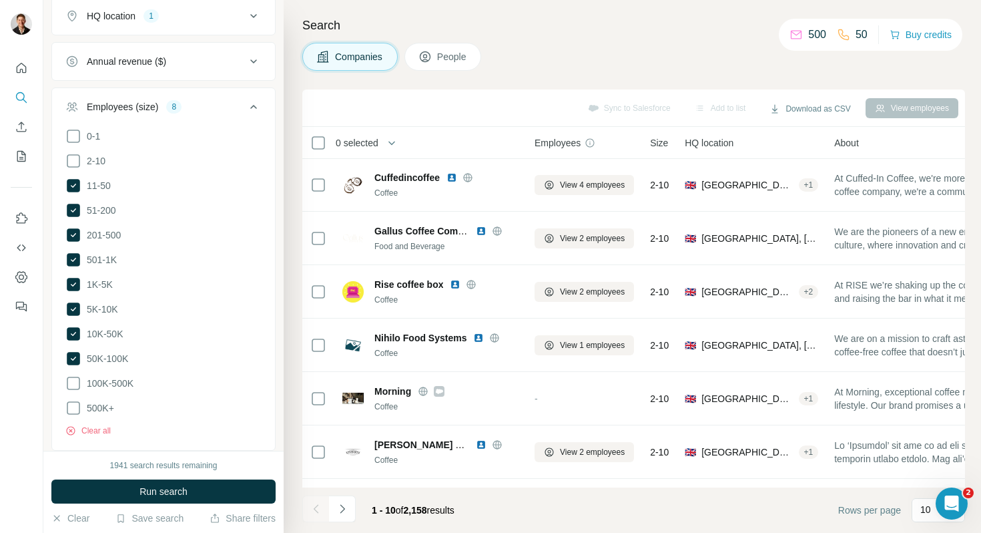
scroll to position [521, 0]
click at [69, 381] on icon at bounding box center [73, 382] width 16 height 16
click at [71, 401] on icon at bounding box center [73, 407] width 16 height 16
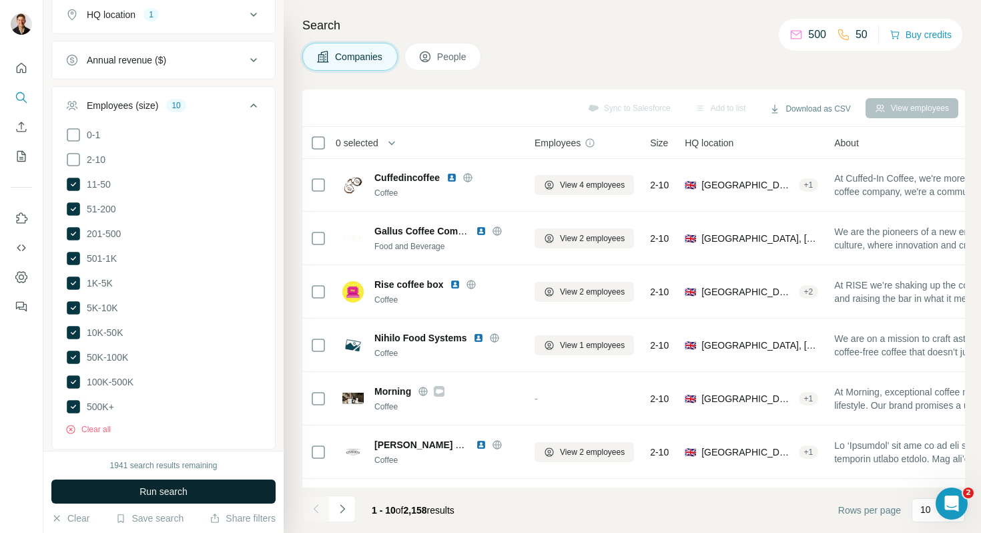
click at [173, 475] on span "Run search" at bounding box center [164, 491] width 48 height 13
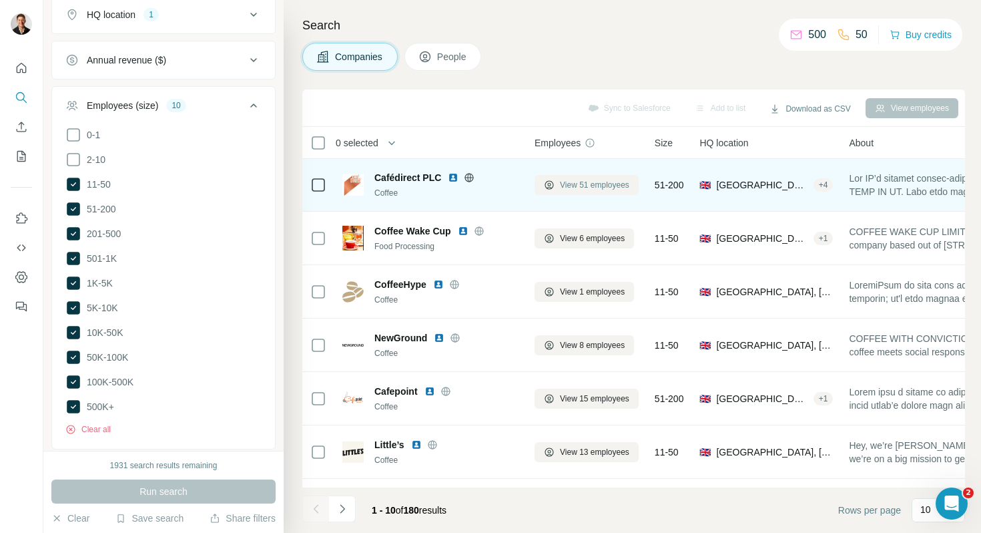
click at [587, 181] on span "View 51 employees" at bounding box center [594, 185] width 69 height 12
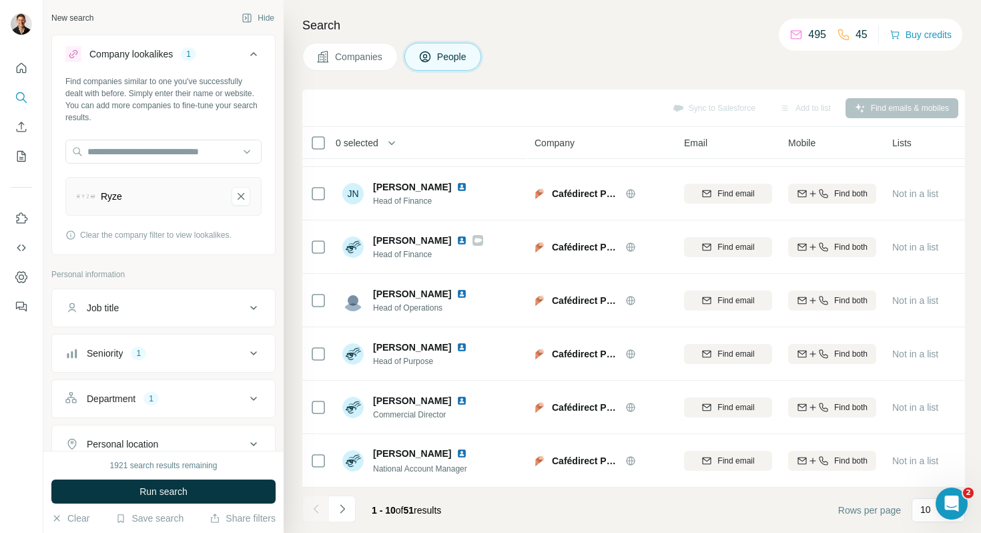
click at [185, 392] on div "Department 1" at bounding box center [155, 398] width 180 height 13
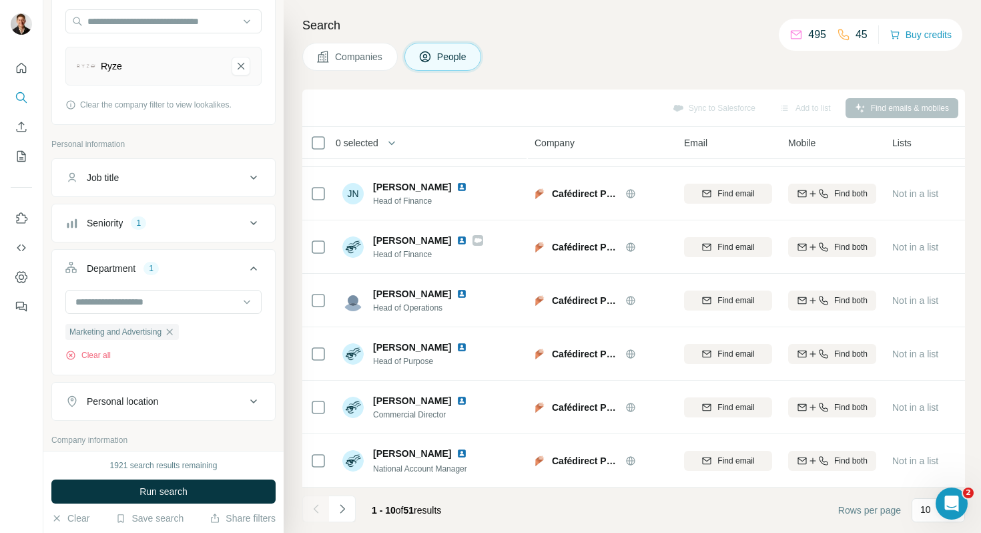
scroll to position [132, 0]
click at [159, 475] on button "Run search" at bounding box center [163, 491] width 224 height 24
